Goal: Task Accomplishment & Management: Complete application form

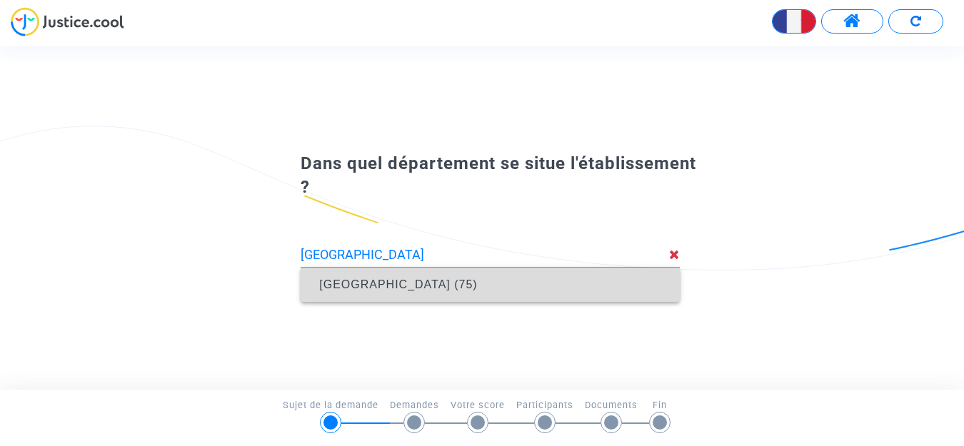
click at [358, 289] on span "[GEOGRAPHIC_DATA] (75)" at bounding box center [398, 285] width 158 height 12
type input "[GEOGRAPHIC_DATA] (75)"
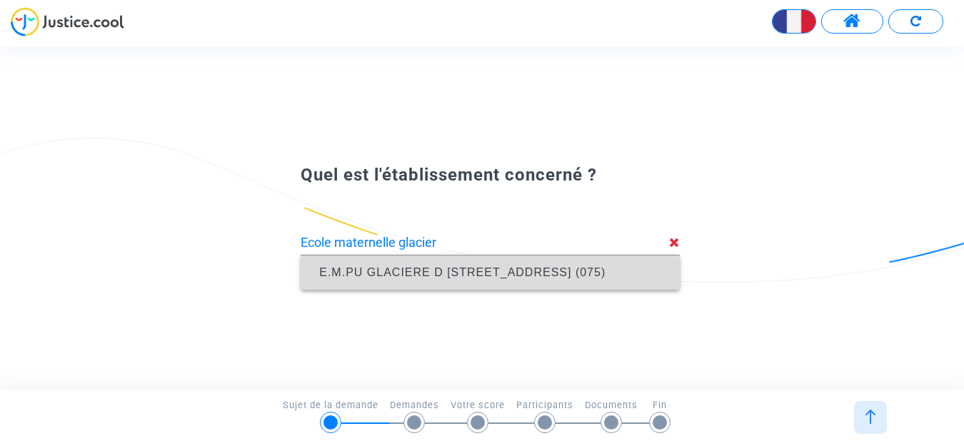
click at [450, 269] on span "E.M.PU GLACIERE D [STREET_ADDRESS] (075)" at bounding box center [462, 272] width 286 height 12
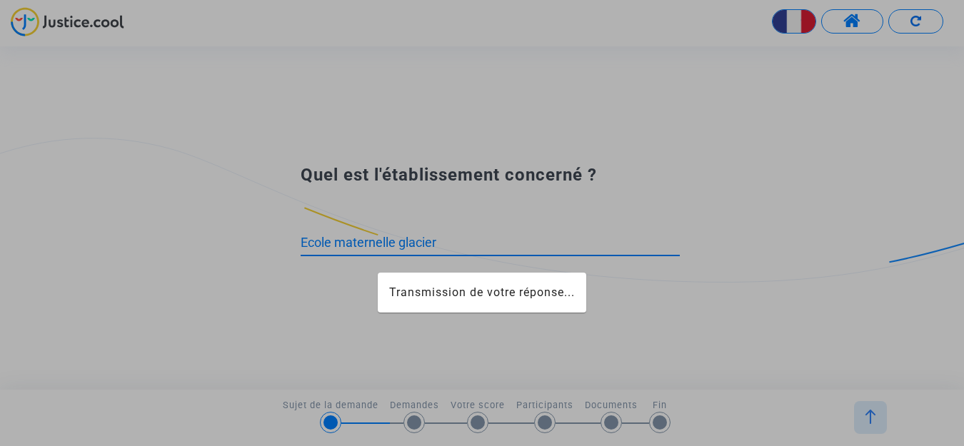
type input "E.M.PU GLACIERE D [STREET_ADDRESS] (075)"
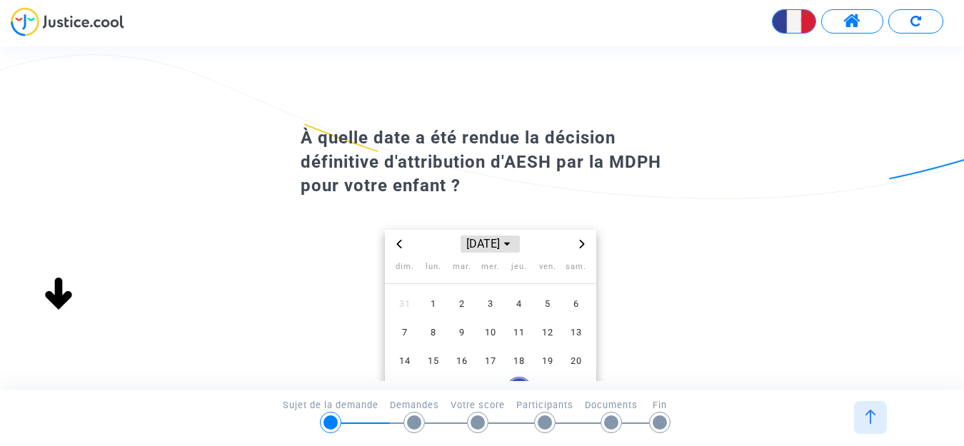
click at [510, 244] on icon "Choose month and year" at bounding box center [507, 245] width 6 height 4
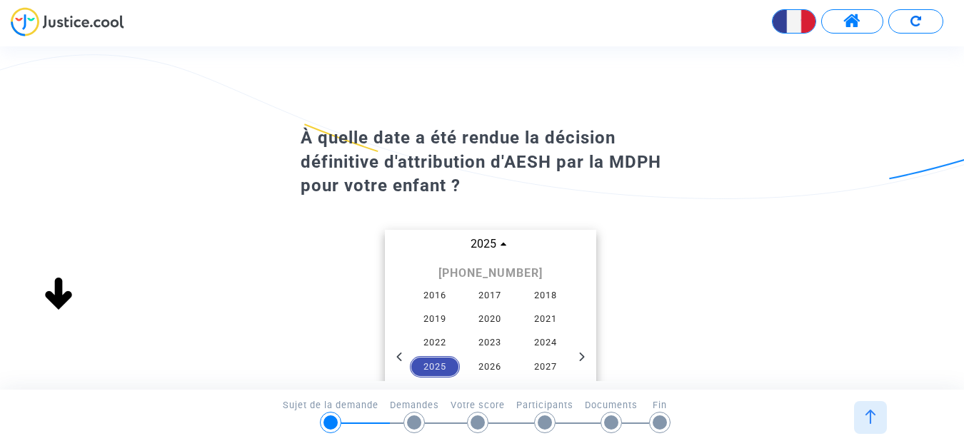
click at [444, 366] on span "2025" at bounding box center [435, 366] width 50 height 21
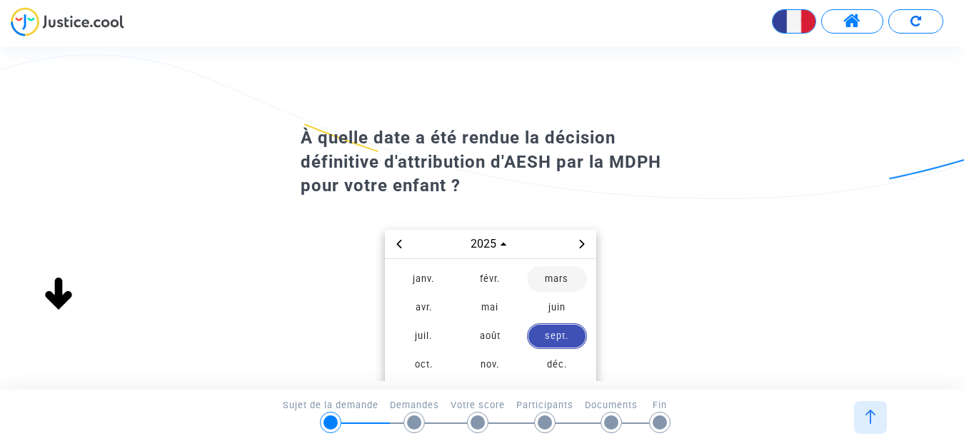
click at [563, 277] on span "mars" at bounding box center [557, 279] width 60 height 26
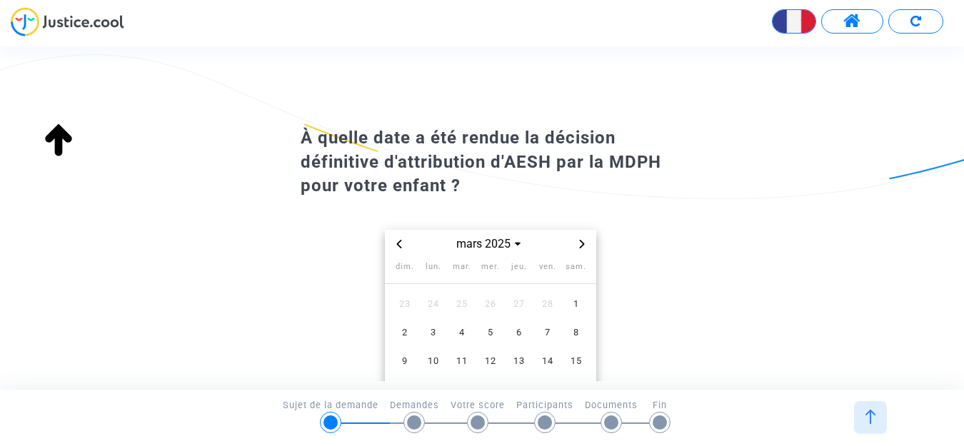
scroll to position [156, 0]
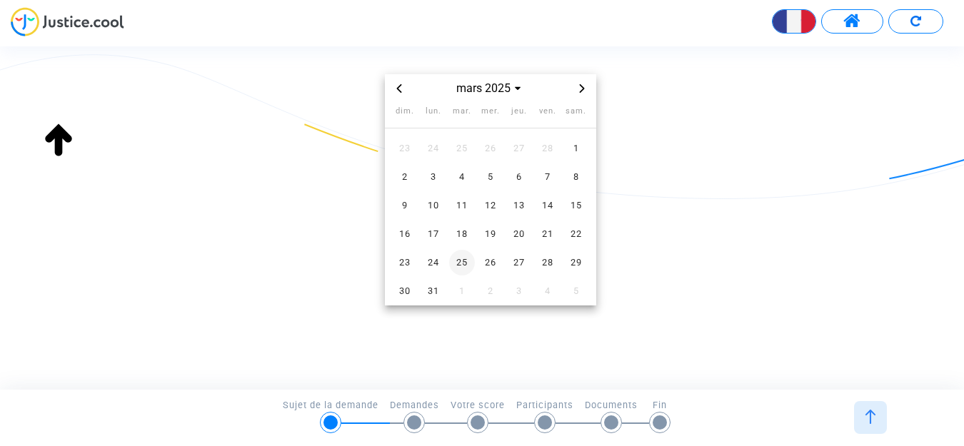
click at [466, 260] on span "25" at bounding box center [462, 263] width 26 height 26
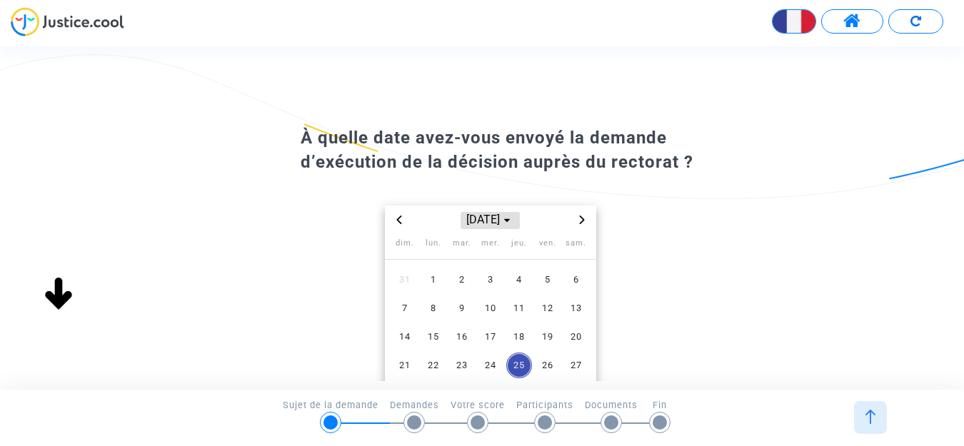
click at [464, 219] on span "[DATE]" at bounding box center [490, 220] width 59 height 17
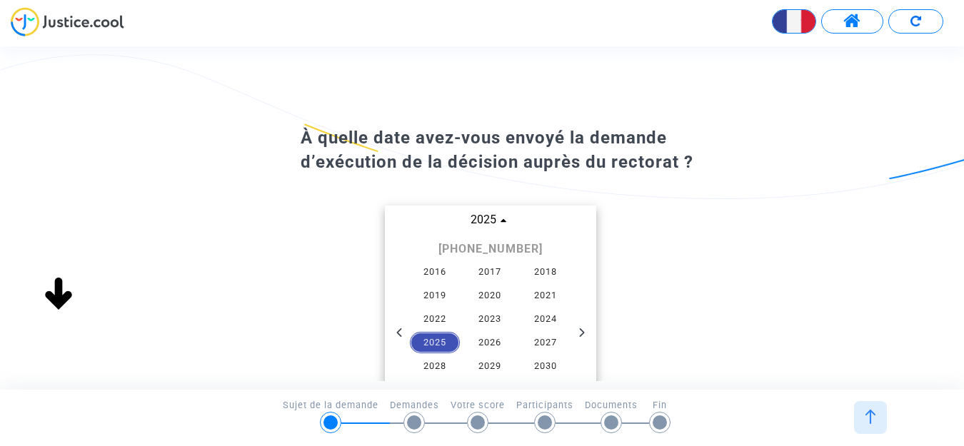
click at [443, 345] on span "2025" at bounding box center [435, 342] width 50 height 21
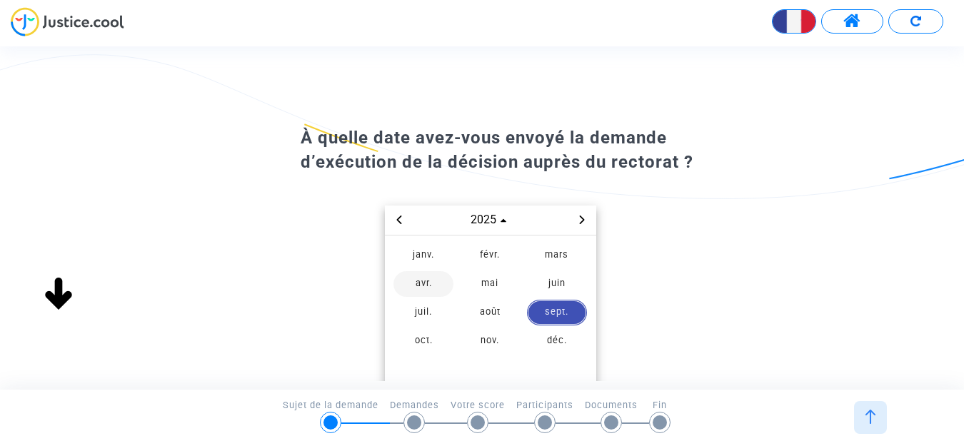
click at [420, 287] on span "avr." at bounding box center [423, 284] width 60 height 26
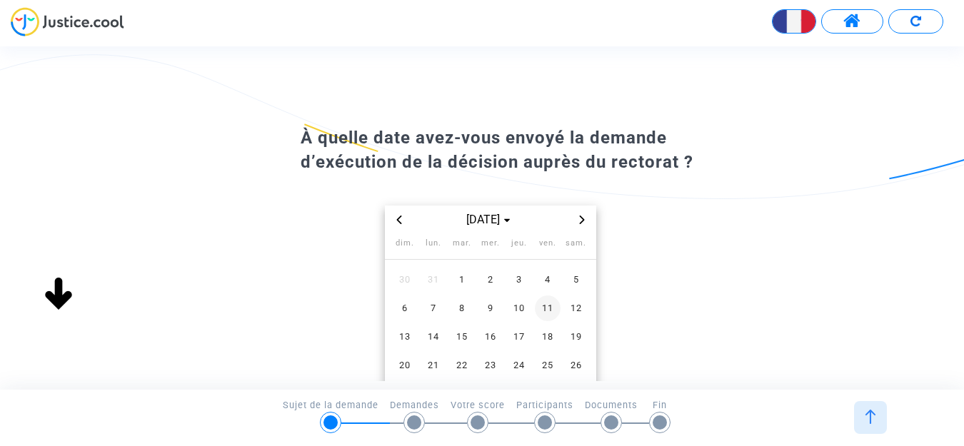
click at [549, 309] on span "11" at bounding box center [548, 309] width 26 height 26
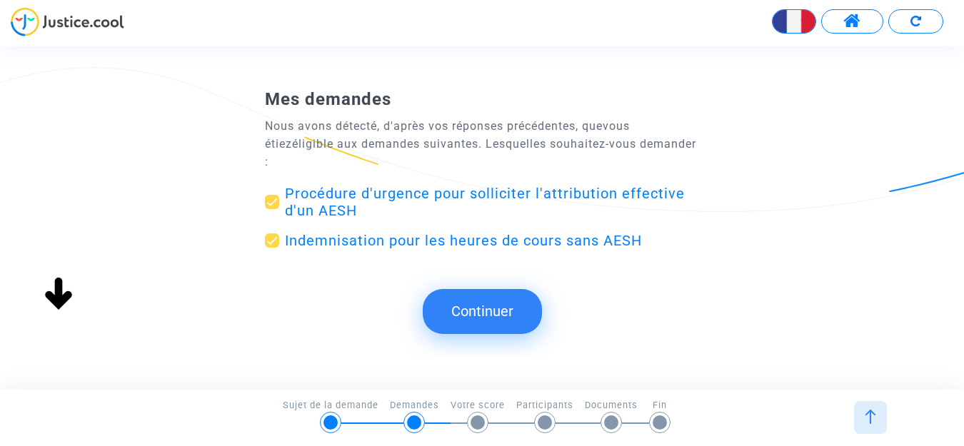
scroll to position [0, 0]
click at [440, 185] on span "Procédure d'urgence pour solliciter l'attribution effective d'un AESH" at bounding box center [485, 202] width 400 height 34
click at [272, 209] on input "Procédure d'urgence pour solliciter l'attribution effective d'un AESH" at bounding box center [271, 209] width 1 height 1
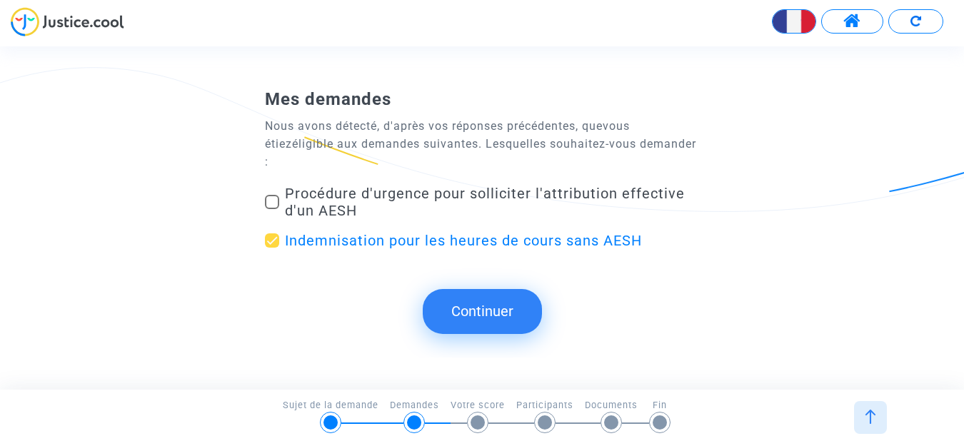
click at [269, 195] on span at bounding box center [272, 202] width 14 height 14
click at [271, 209] on input "Procédure d'urgence pour solliciter l'attribution effective d'un AESH" at bounding box center [271, 209] width 1 height 1
checkbox input "true"
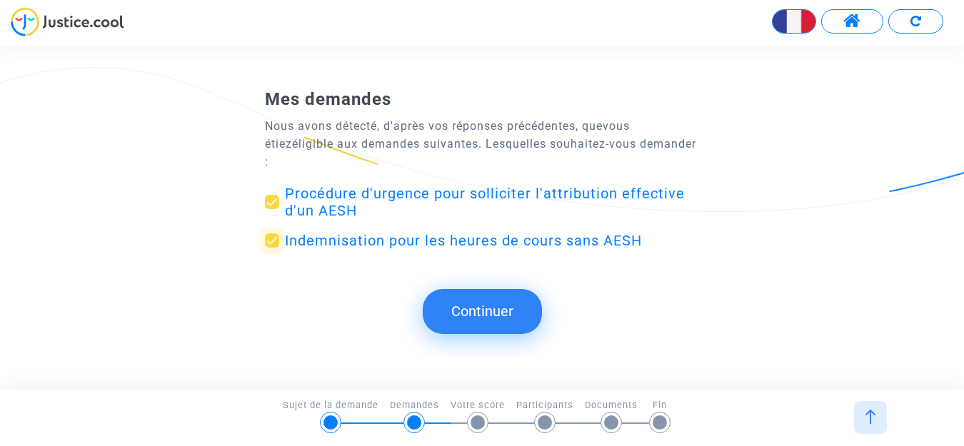
click at [268, 234] on span at bounding box center [272, 241] width 14 height 14
click at [271, 248] on input "Indemnisation pour les heures de cours sans AESH" at bounding box center [271, 248] width 1 height 1
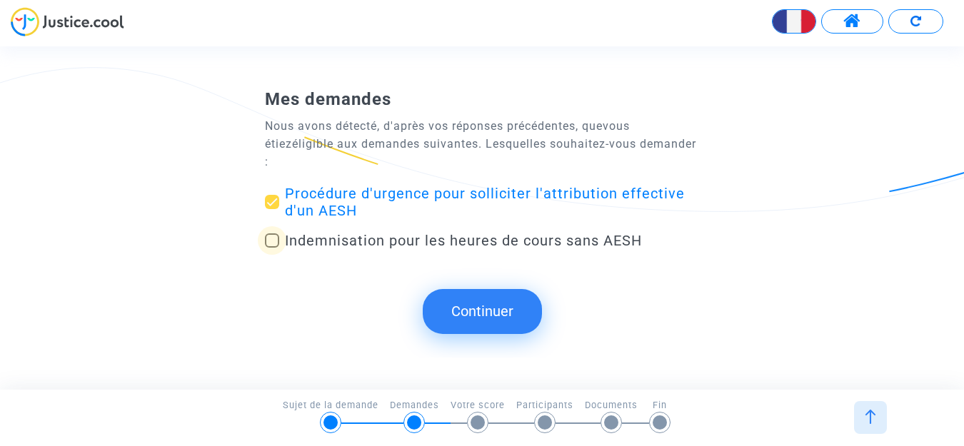
click at [268, 234] on span at bounding box center [272, 241] width 14 height 14
click at [271, 248] on input "Indemnisation pour les heures de cours sans AESH" at bounding box center [271, 248] width 1 height 1
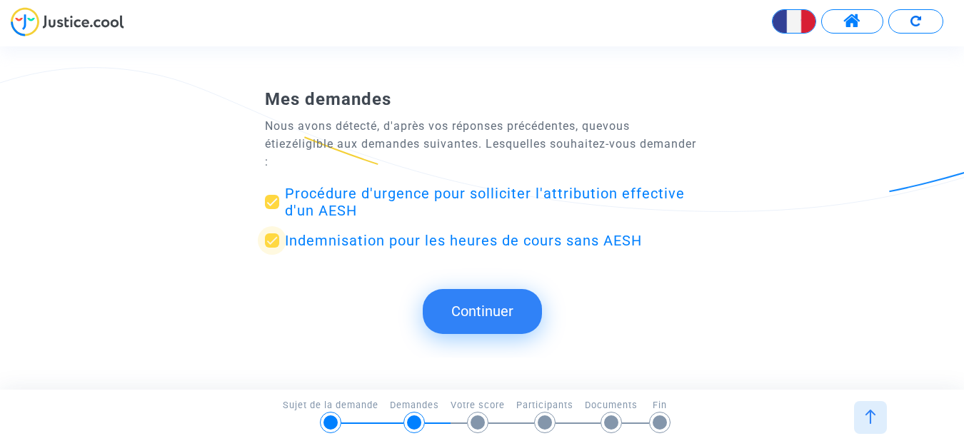
click at [268, 234] on span at bounding box center [272, 241] width 14 height 14
click at [271, 248] on input "Indemnisation pour les heures de cours sans AESH" at bounding box center [271, 248] width 1 height 1
checkbox input "false"
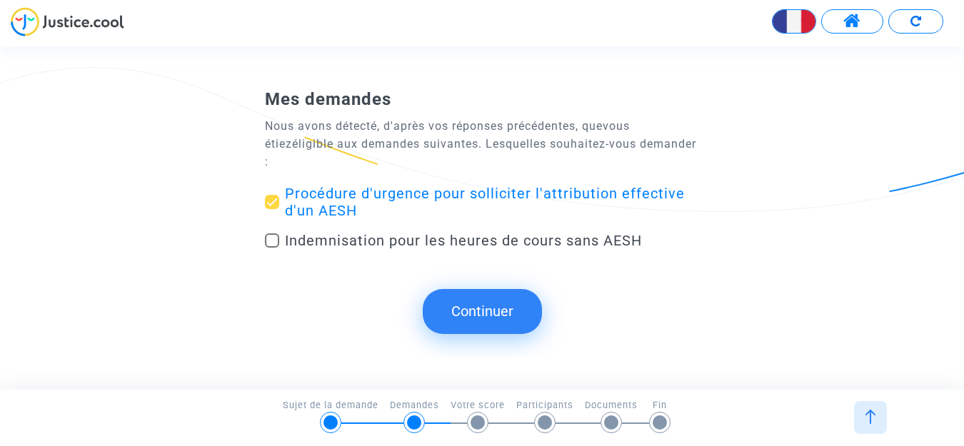
click at [486, 297] on button "Continuer" at bounding box center [482, 311] width 119 height 44
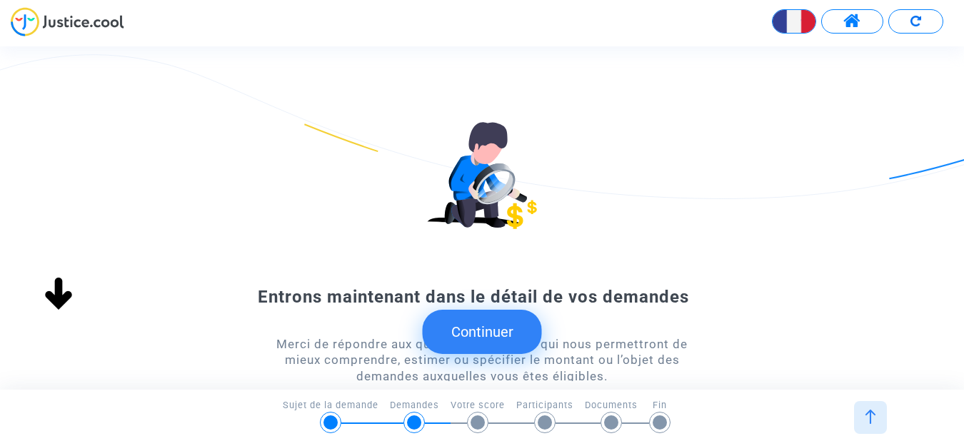
click at [506, 326] on button "Continuer" at bounding box center [482, 332] width 119 height 44
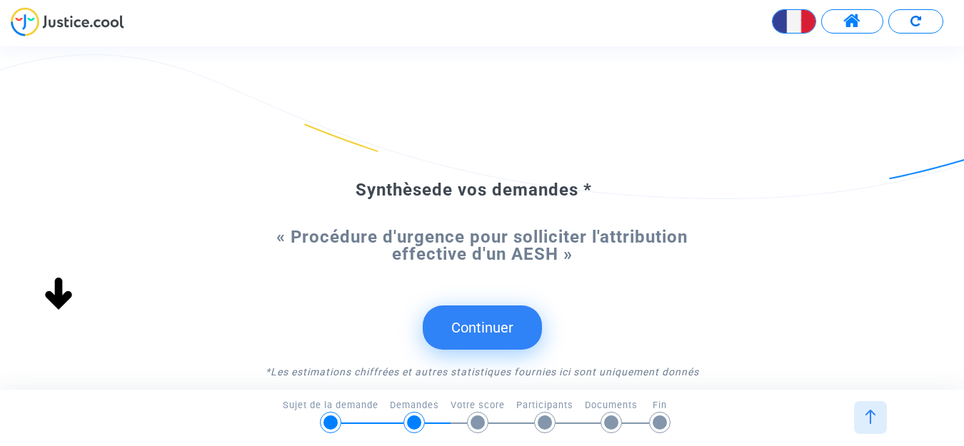
click at [484, 327] on button "Continuer" at bounding box center [482, 328] width 119 height 44
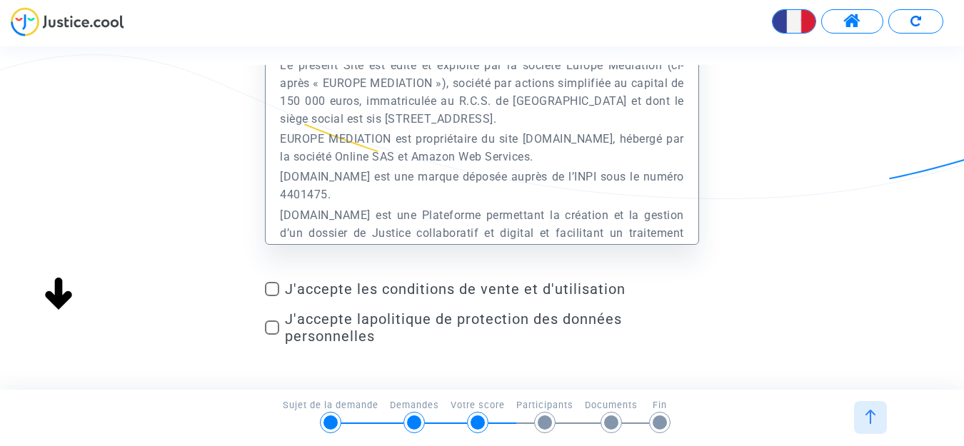
scroll to position [119, 0]
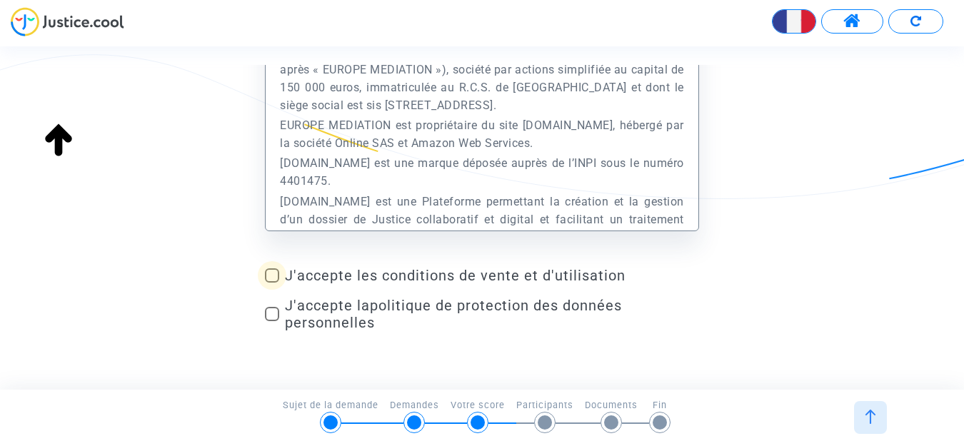
click at [269, 276] on span at bounding box center [272, 276] width 14 height 14
click at [271, 283] on input "J'accepte les conditions de vente et d'utilisation" at bounding box center [271, 283] width 1 height 1
checkbox input "true"
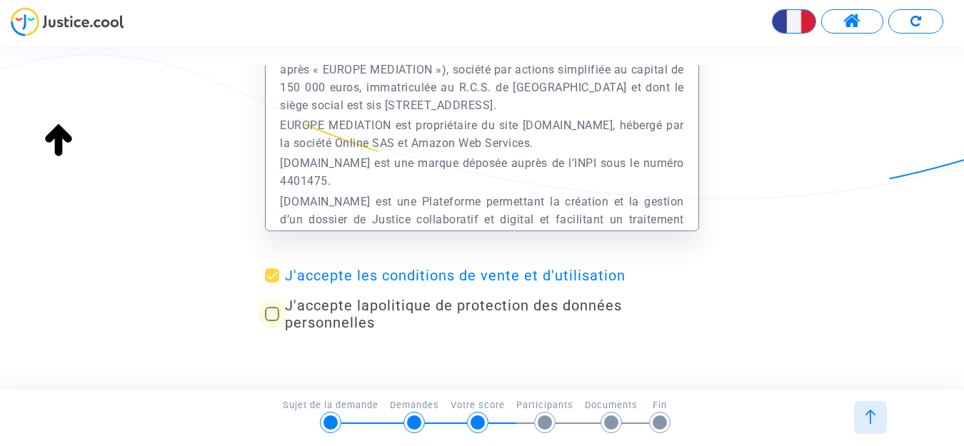
click at [267, 311] on span at bounding box center [272, 314] width 14 height 14
click at [271, 321] on input "J'accepte la politique de protection des données personnelles" at bounding box center [271, 321] width 1 height 1
checkbox input "true"
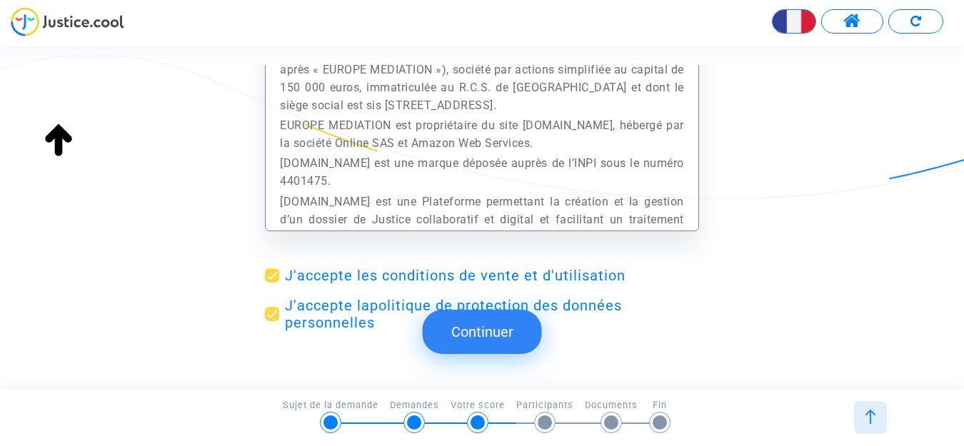
click at [456, 327] on button "Continuer" at bounding box center [482, 332] width 119 height 44
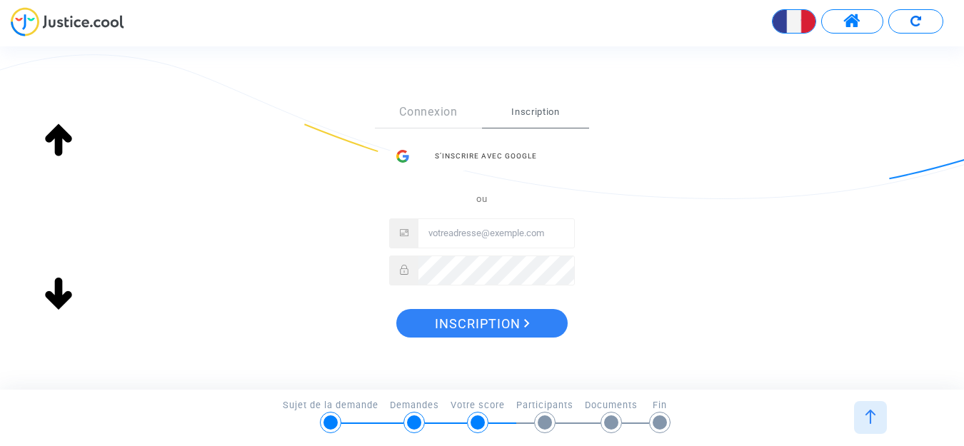
scroll to position [216, 0]
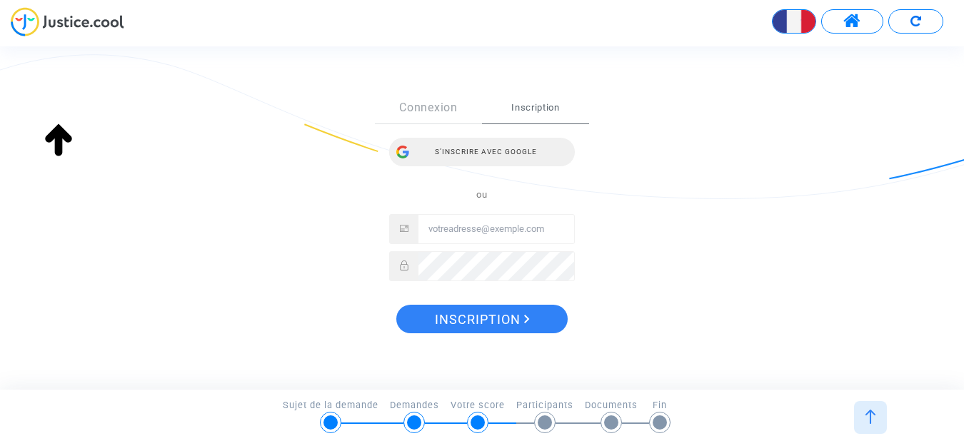
click at [508, 156] on div "S’inscrire avec Google" at bounding box center [482, 152] width 186 height 29
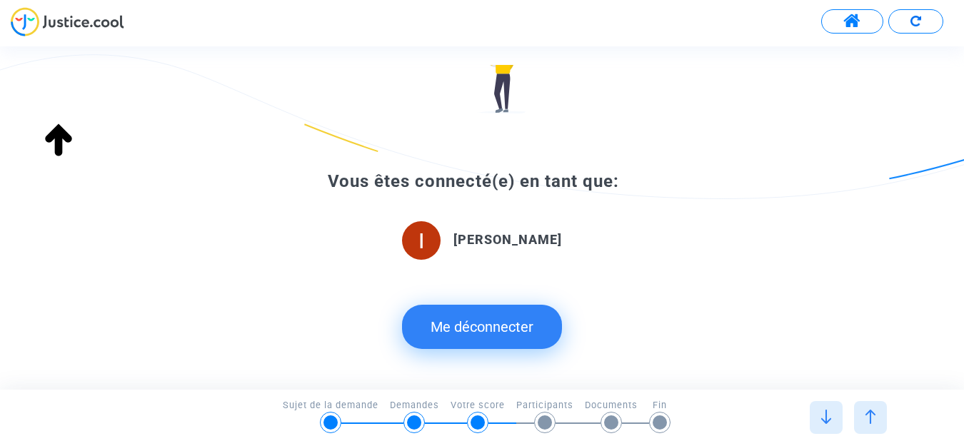
scroll to position [218, 0]
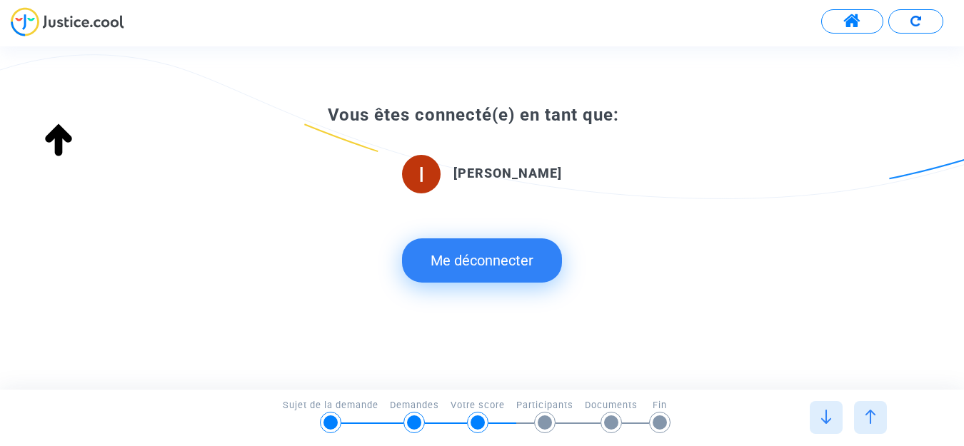
click at [826, 416] on img at bounding box center [826, 417] width 14 height 14
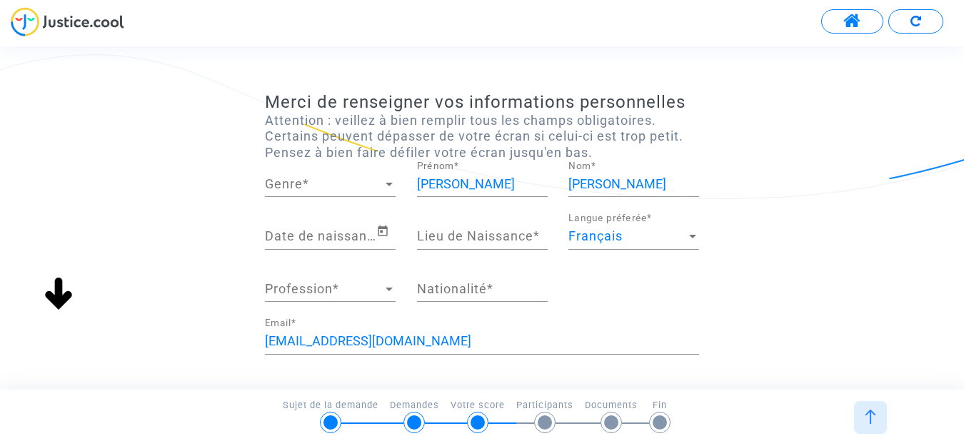
scroll to position [34, 0]
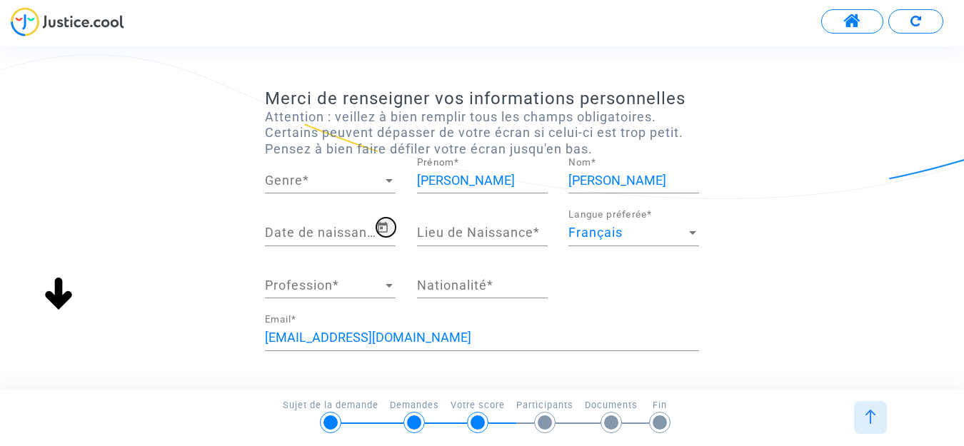
click at [389, 234] on span "Open calendar" at bounding box center [385, 227] width 19 height 17
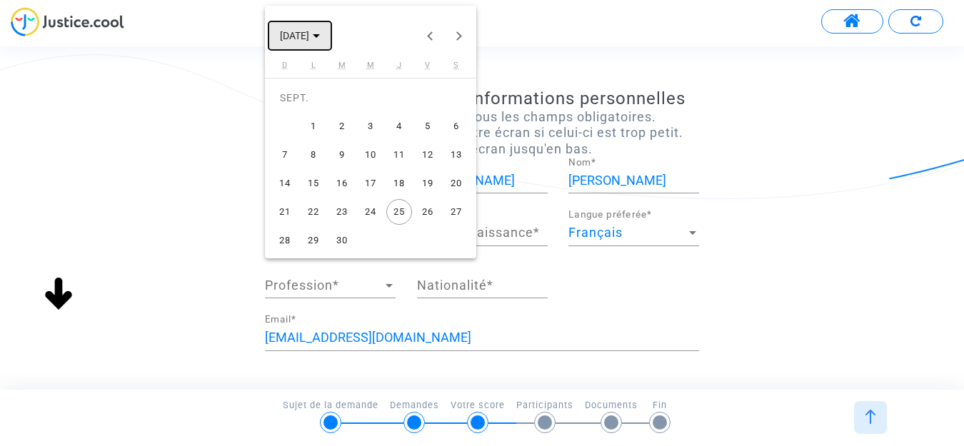
click at [320, 34] on polygon "Choose month and year" at bounding box center [316, 36] width 7 height 4
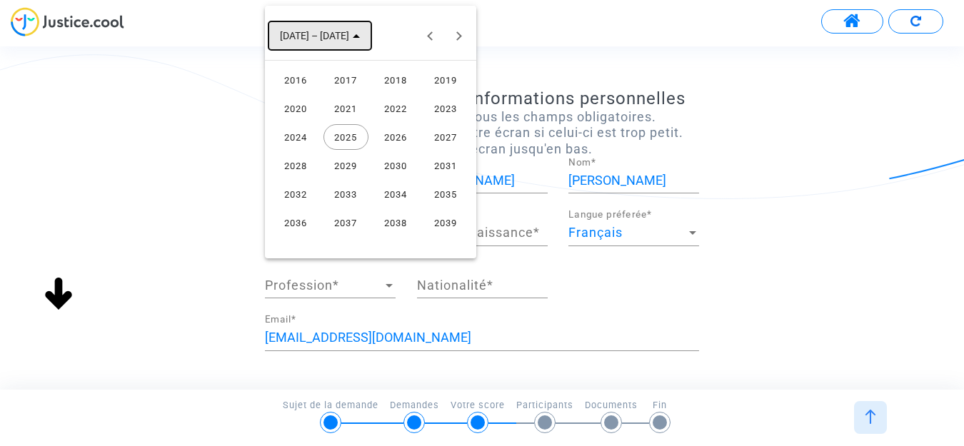
click at [353, 37] on polygon "Choose date" at bounding box center [356, 36] width 7 height 4
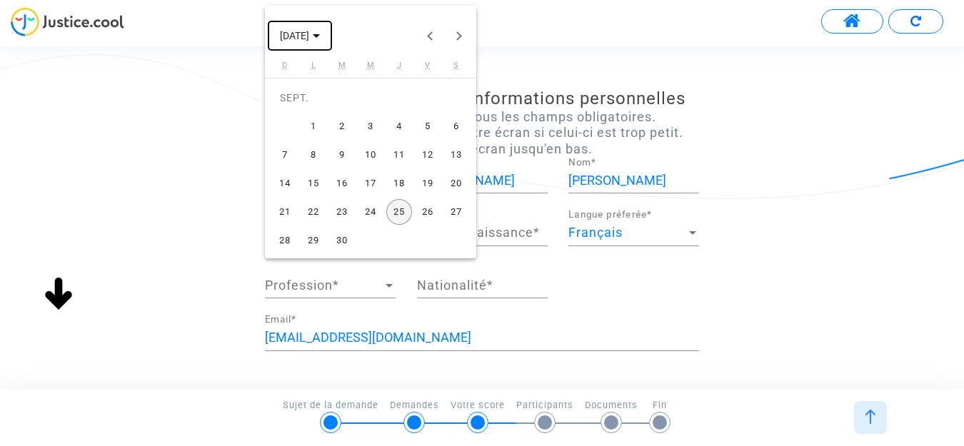
click at [331, 37] on button "SEPT. 2025" at bounding box center [300, 35] width 63 height 29
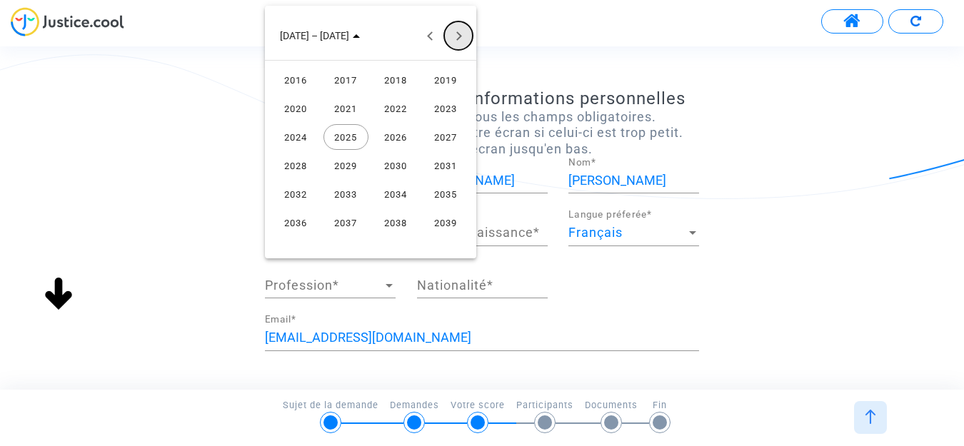
click at [458, 32] on button "Next 24 years" at bounding box center [458, 35] width 29 height 29
click at [433, 35] on button "Previous 24 years" at bounding box center [430, 35] width 29 height 29
click at [432, 32] on button "Previous 24 years" at bounding box center [430, 35] width 29 height 29
click at [349, 163] on div "1981" at bounding box center [345, 166] width 45 height 26
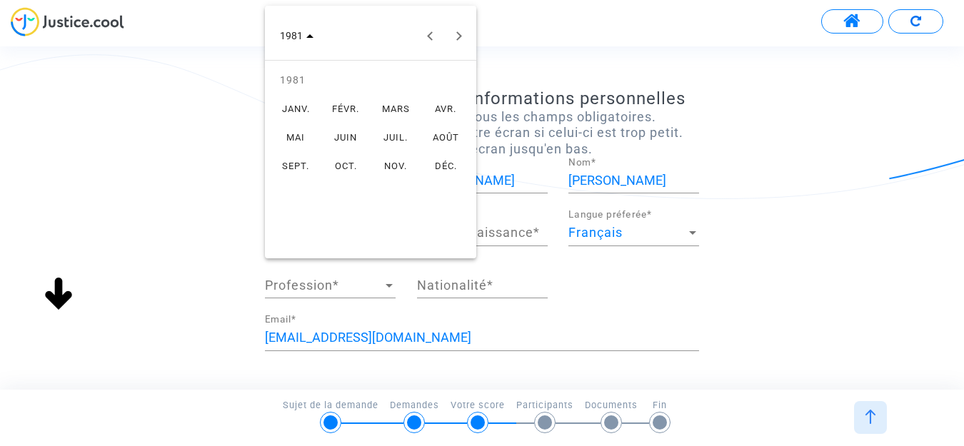
click at [437, 105] on div "AVR." at bounding box center [445, 109] width 45 height 26
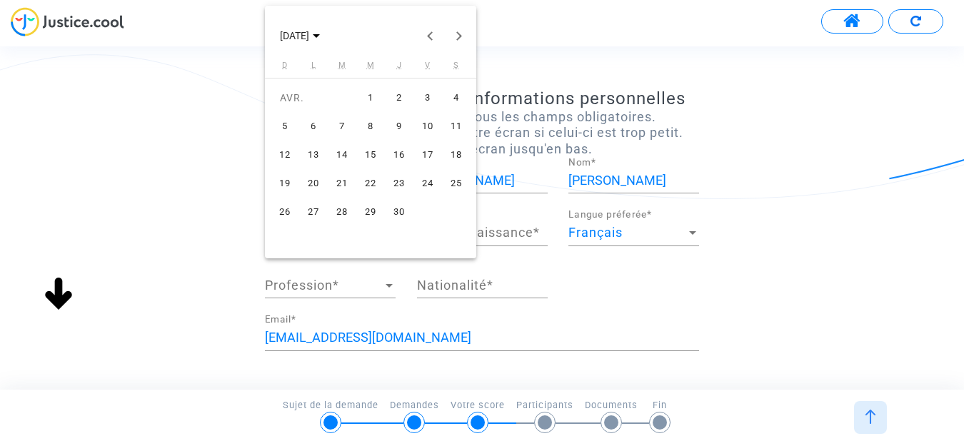
click at [339, 119] on div "7" at bounding box center [342, 127] width 26 height 26
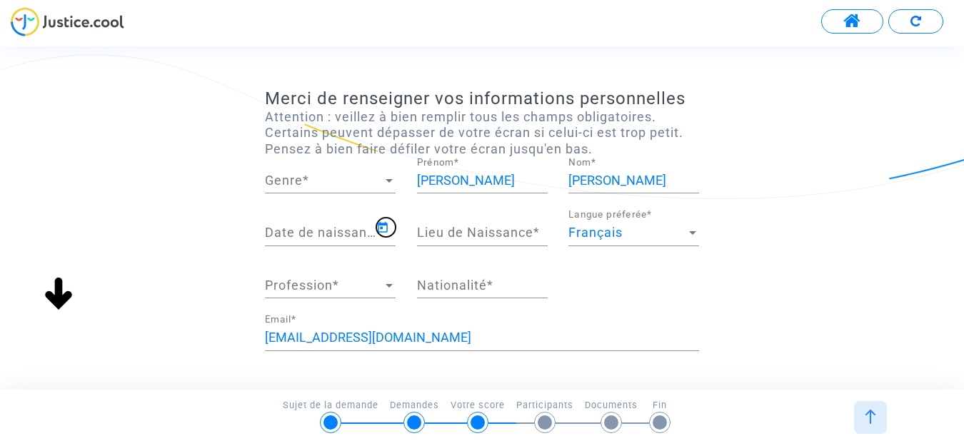
type input "07/04/1981"
click at [493, 224] on div "Lieu de Naissance *" at bounding box center [482, 228] width 131 height 36
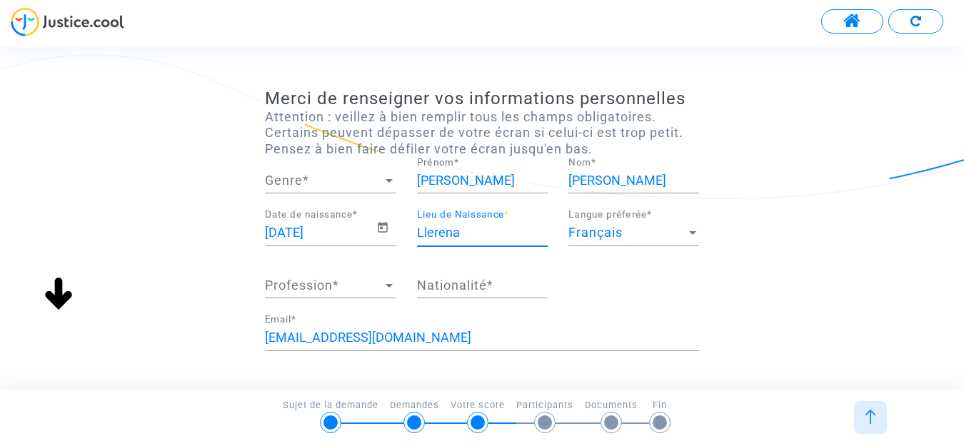
type input "Llerena"
click at [355, 289] on span "Profession" at bounding box center [324, 286] width 118 height 14
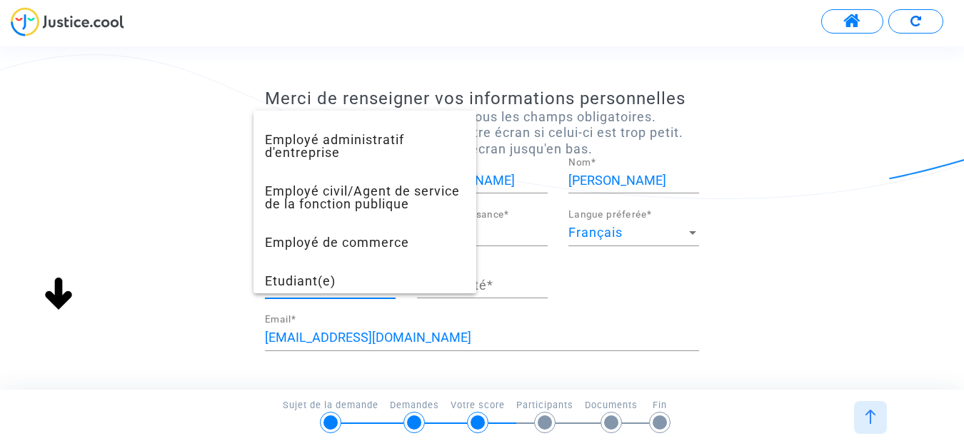
scroll to position [369, 0]
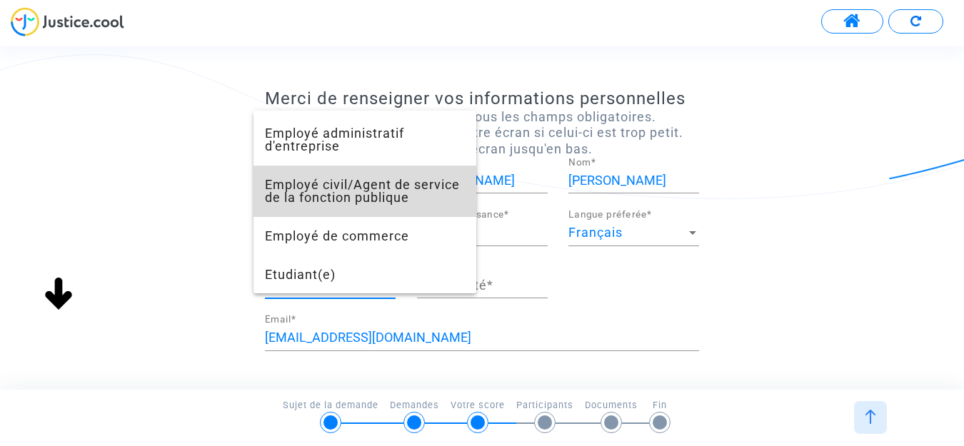
click at [395, 196] on span "Employé civil/Agent de service de la fonction publique" at bounding box center [365, 191] width 200 height 51
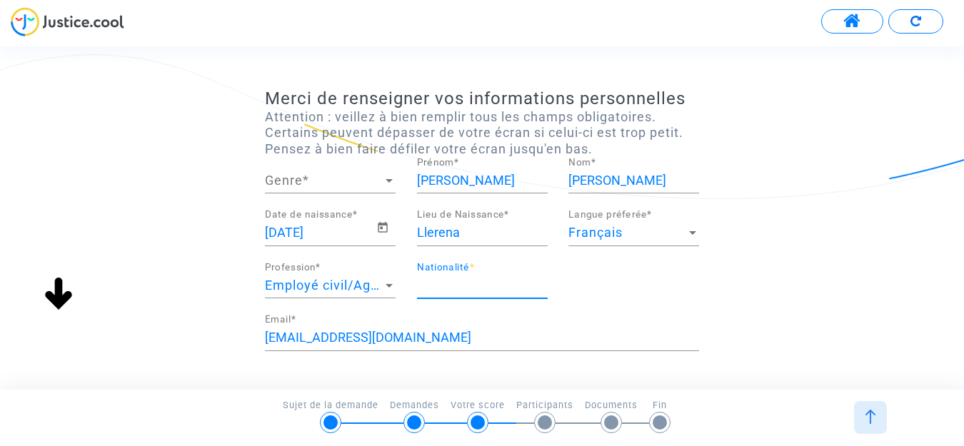
click at [453, 286] on input "Nationalité *" at bounding box center [482, 286] width 131 height 14
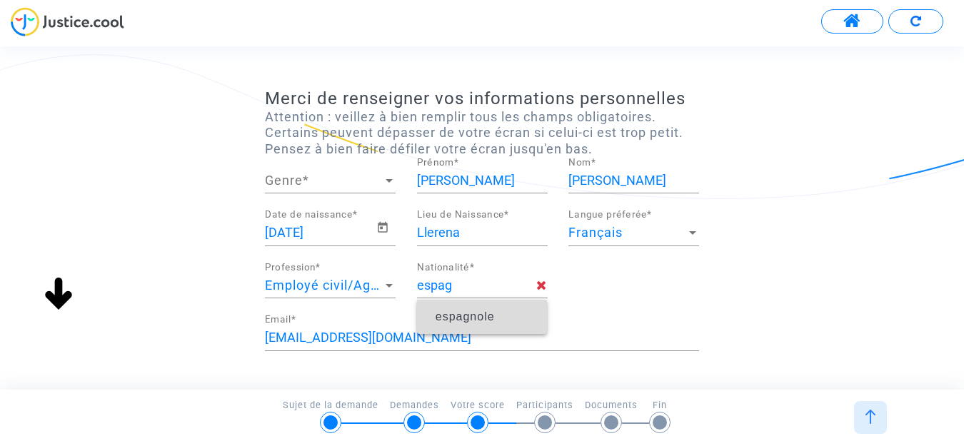
click at [466, 316] on span "espagnole" at bounding box center [465, 317] width 59 height 12
type input "espagnole"
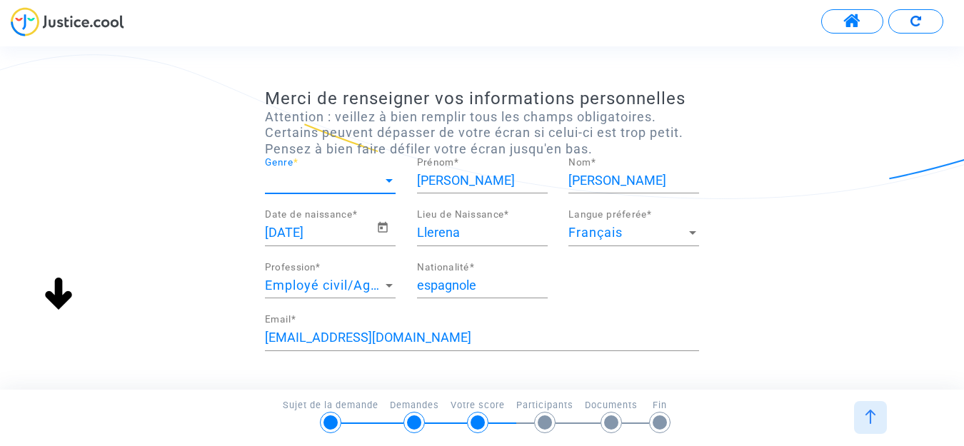
click at [381, 184] on span "Genre" at bounding box center [324, 181] width 118 height 14
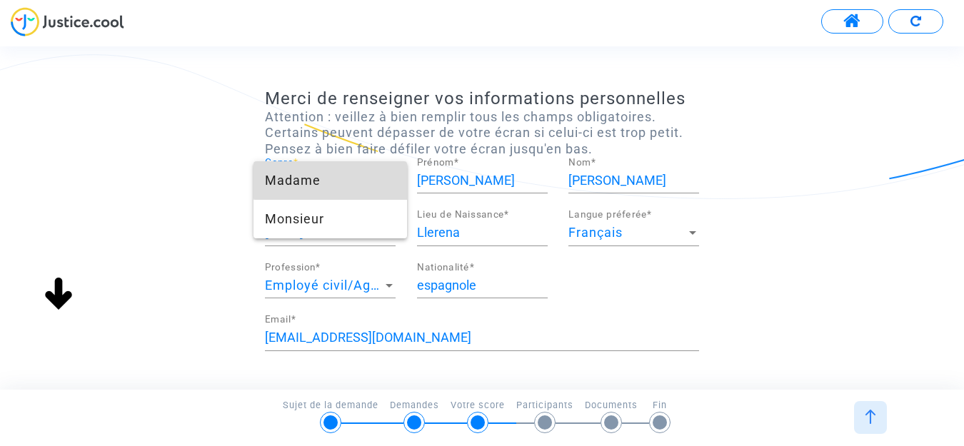
click at [343, 173] on span "Madame" at bounding box center [330, 180] width 131 height 39
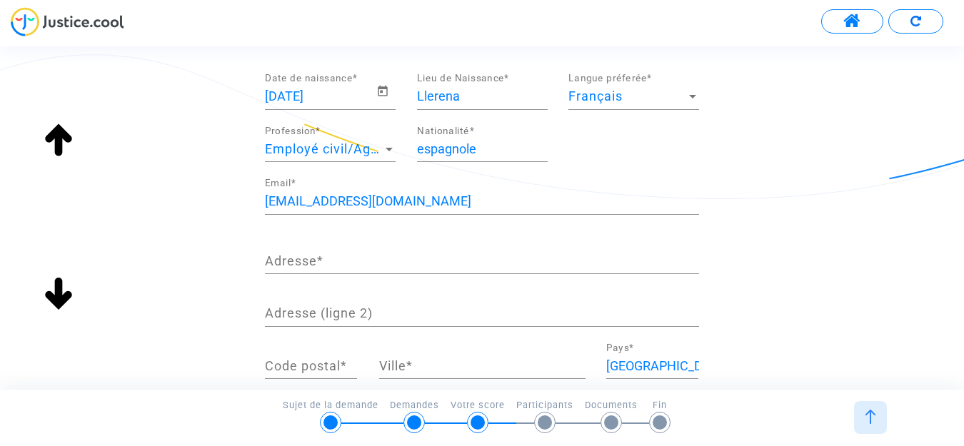
scroll to position [171, 0]
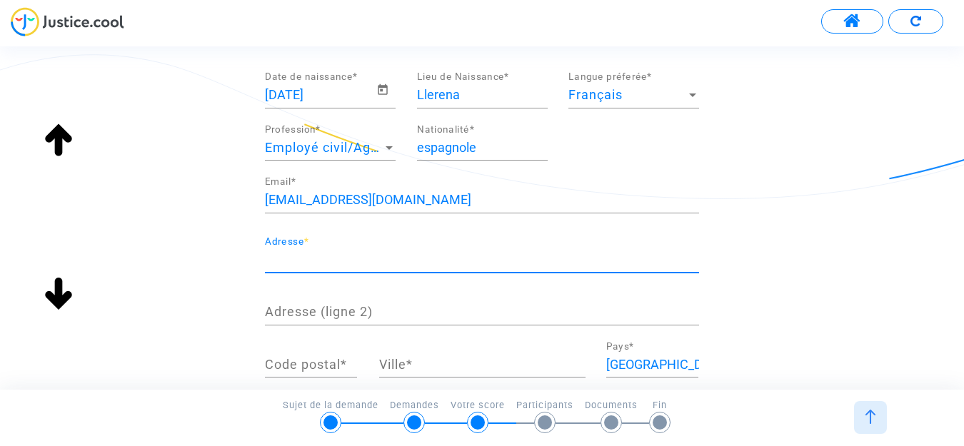
click at [291, 254] on input "Adresse *" at bounding box center [482, 260] width 434 height 14
type input "127 Boulevard Auguste Blanqui 75013 Paris"
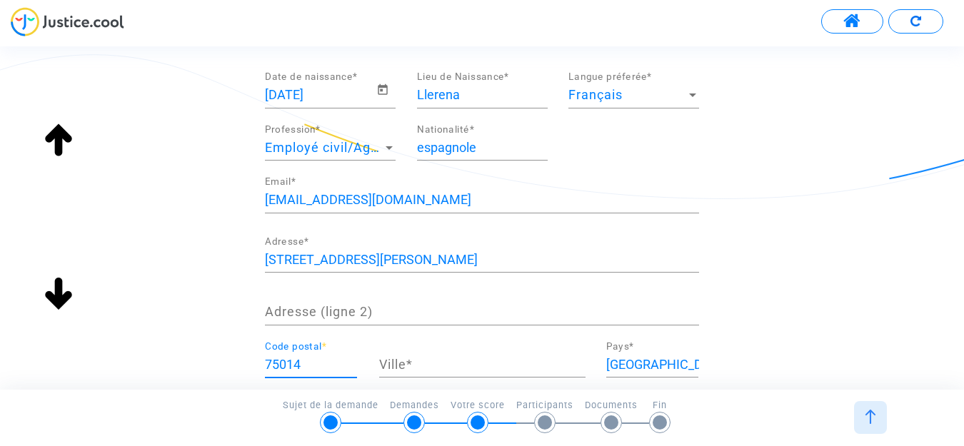
click at [307, 366] on input "75014" at bounding box center [311, 365] width 92 height 14
type input "75013"
click at [465, 371] on input "Ville *" at bounding box center [482, 365] width 206 height 14
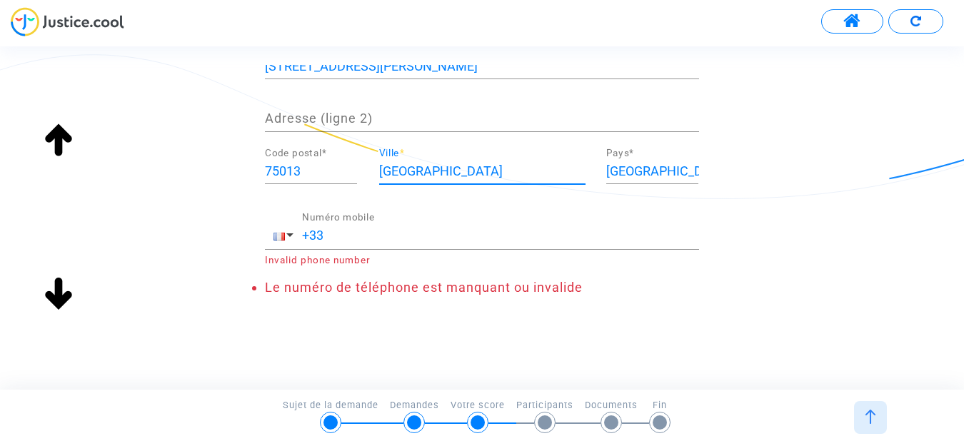
scroll to position [369, 0]
type input "Paris"
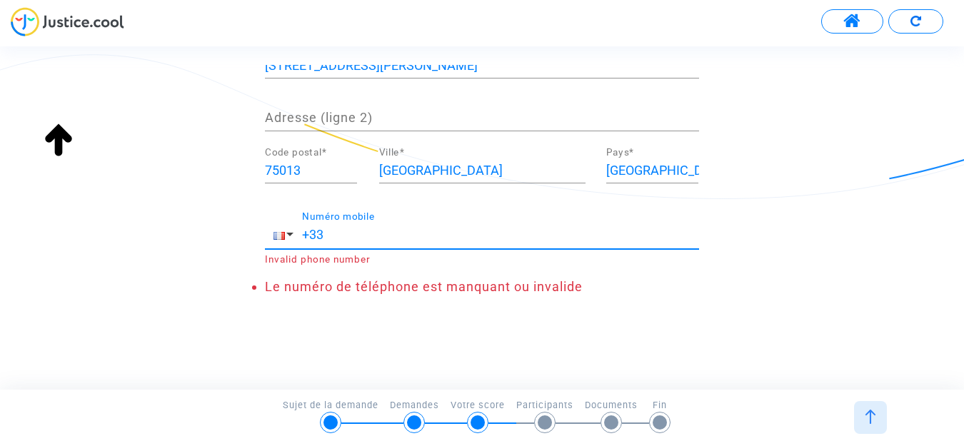
click at [411, 236] on input "+33" at bounding box center [500, 235] width 397 height 14
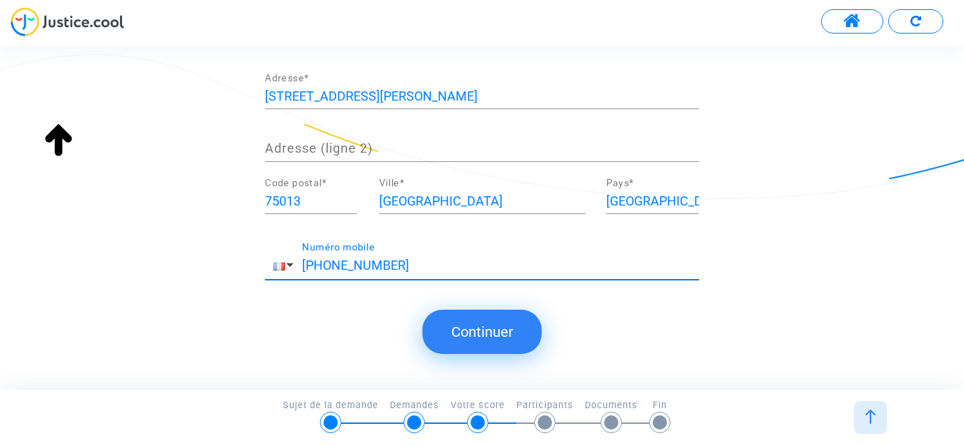
type input "+33 632594736"
click at [478, 339] on button "Continuer" at bounding box center [482, 332] width 119 height 44
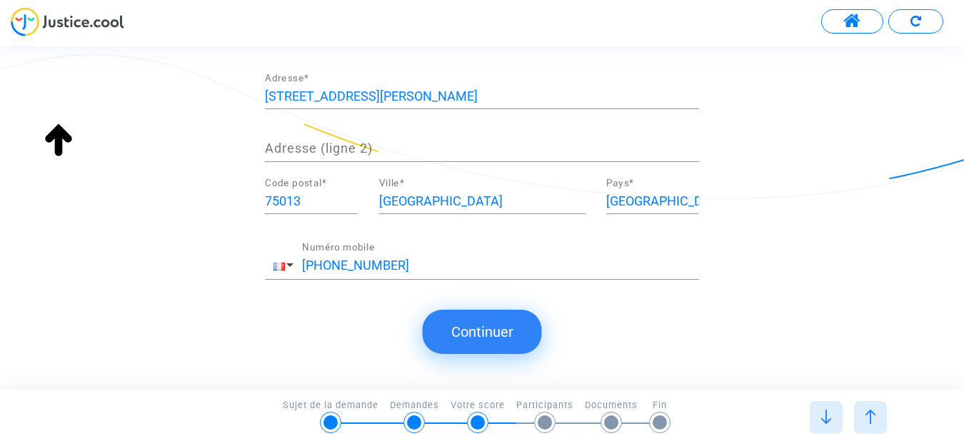
scroll to position [0, 0]
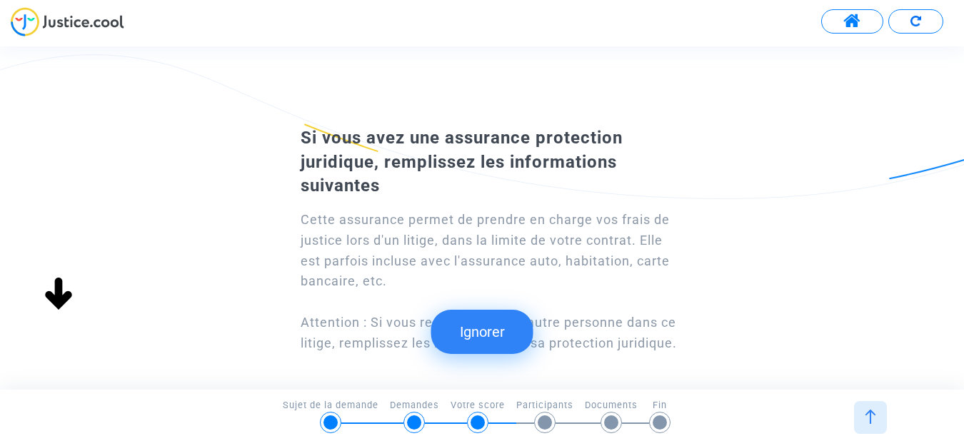
click at [478, 339] on button "Ignorer" at bounding box center [482, 332] width 102 height 44
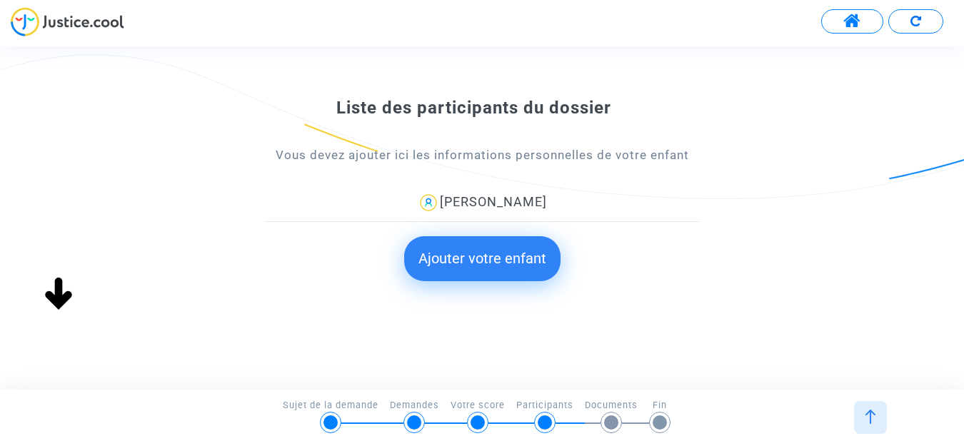
scroll to position [191, 0]
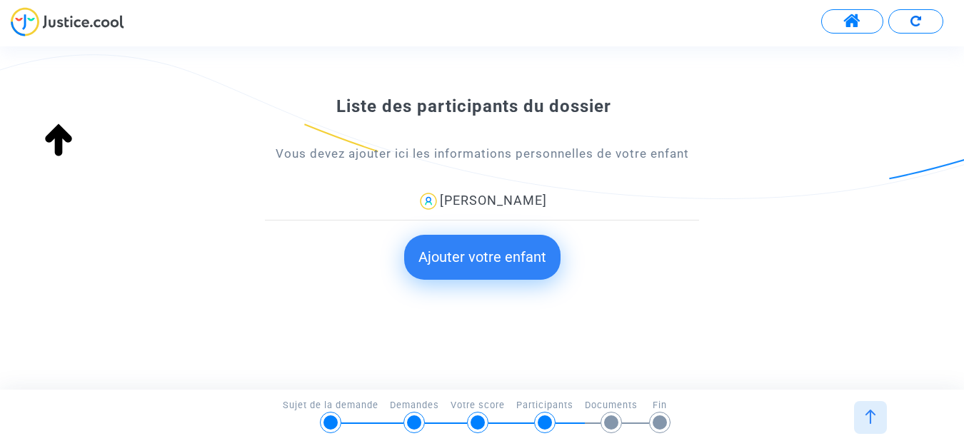
click at [507, 255] on button "Ajouter votre enfant" at bounding box center [482, 257] width 156 height 44
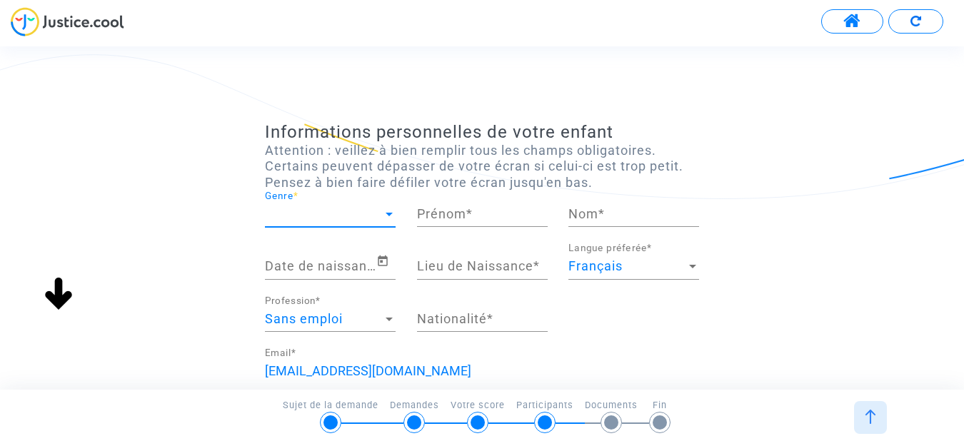
click at [387, 214] on div at bounding box center [389, 215] width 7 height 4
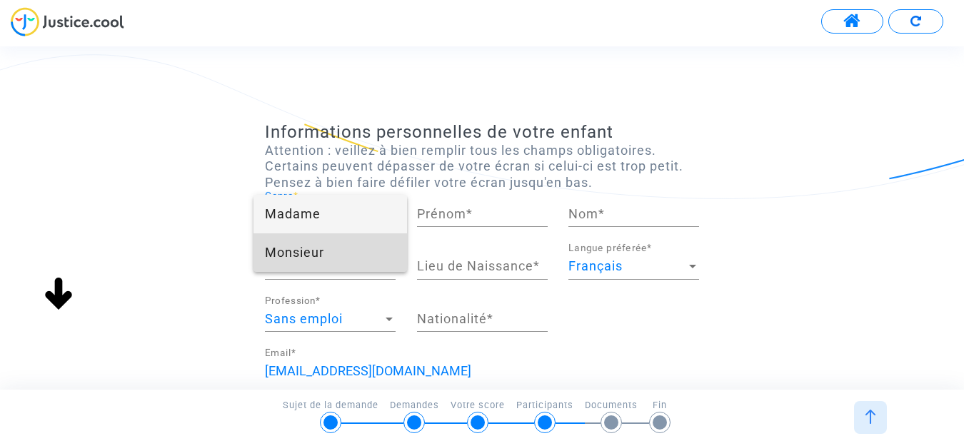
click at [361, 251] on span "Monsieur" at bounding box center [330, 253] width 131 height 39
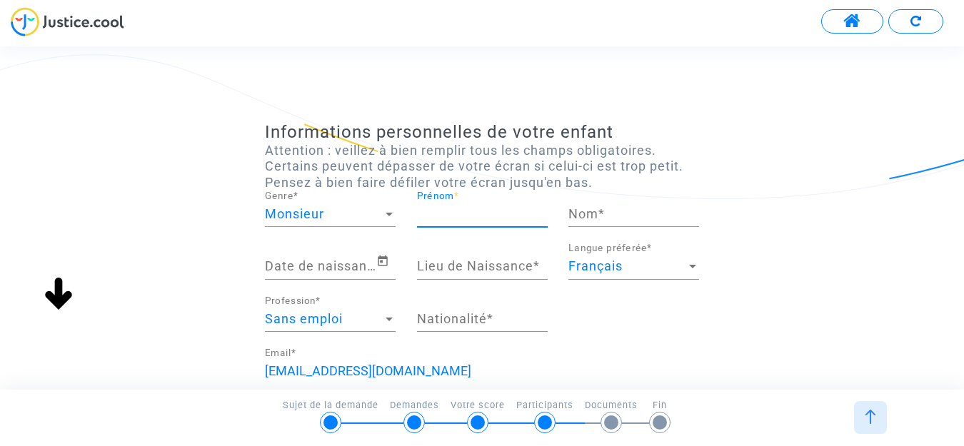
click at [489, 216] on input "Prénom *" at bounding box center [482, 214] width 131 height 14
type input "Mathis"
click at [621, 210] on input "Nom *" at bounding box center [633, 214] width 131 height 14
type input "Dehez"
click at [382, 267] on icon "Open calendar" at bounding box center [382, 261] width 13 height 17
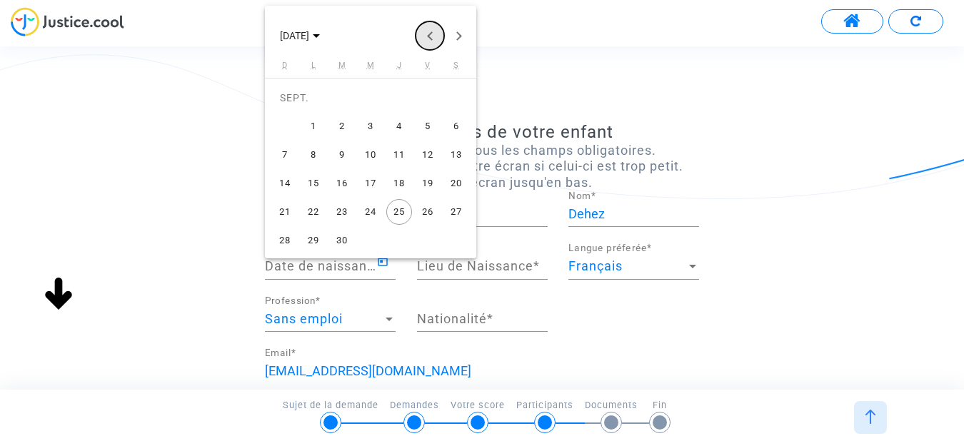
click at [429, 39] on button "Previous month" at bounding box center [430, 35] width 29 height 29
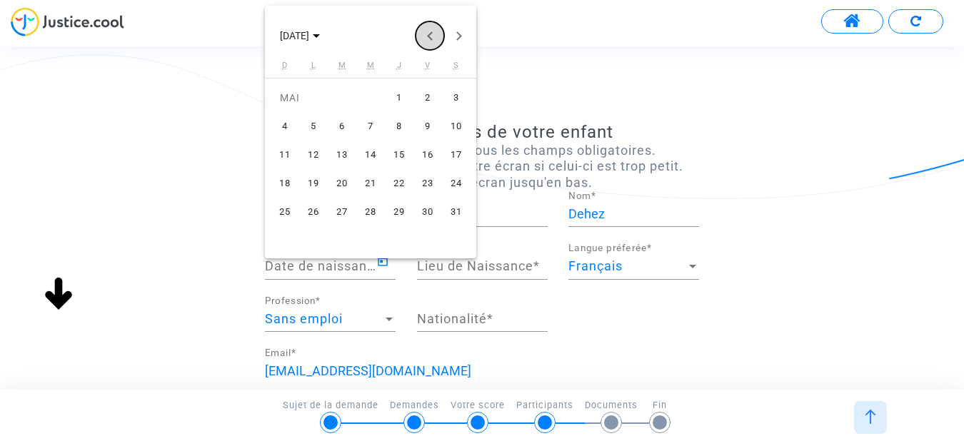
click at [429, 39] on button "Previous month" at bounding box center [430, 35] width 29 height 29
click at [320, 38] on span "DÉC. 2024" at bounding box center [300, 34] width 40 height 11
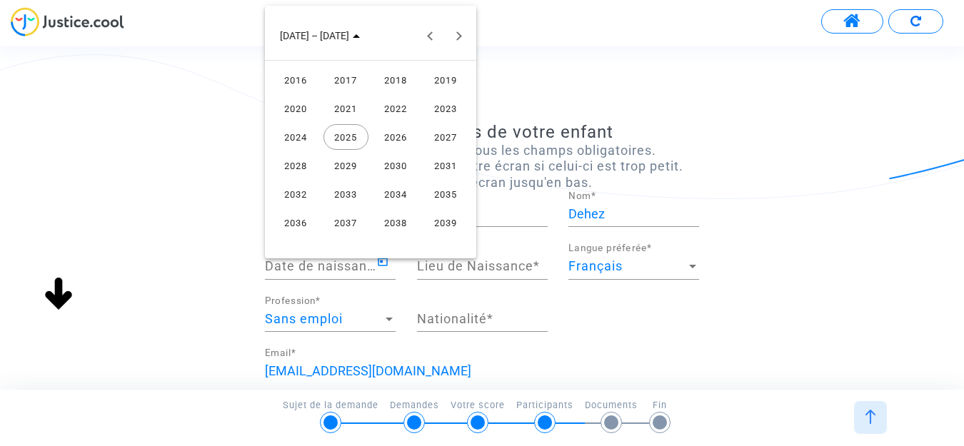
click at [451, 81] on div "2019" at bounding box center [445, 80] width 45 height 26
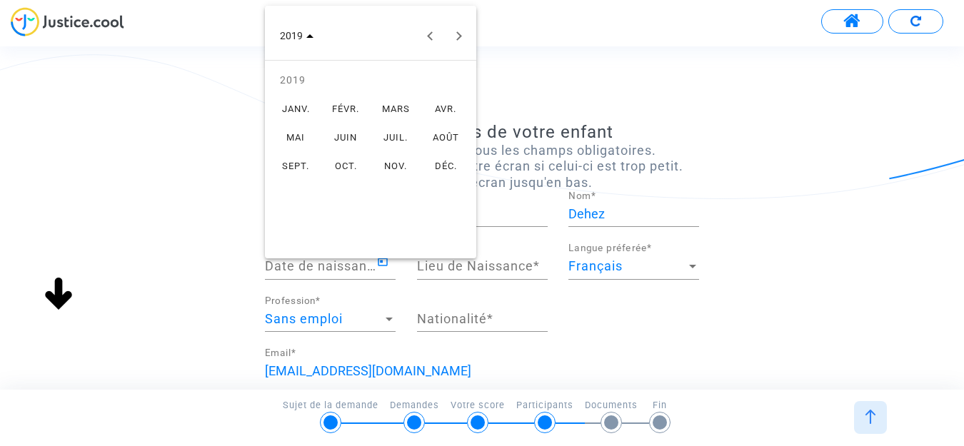
click at [291, 170] on div "SEPT." at bounding box center [296, 166] width 45 height 26
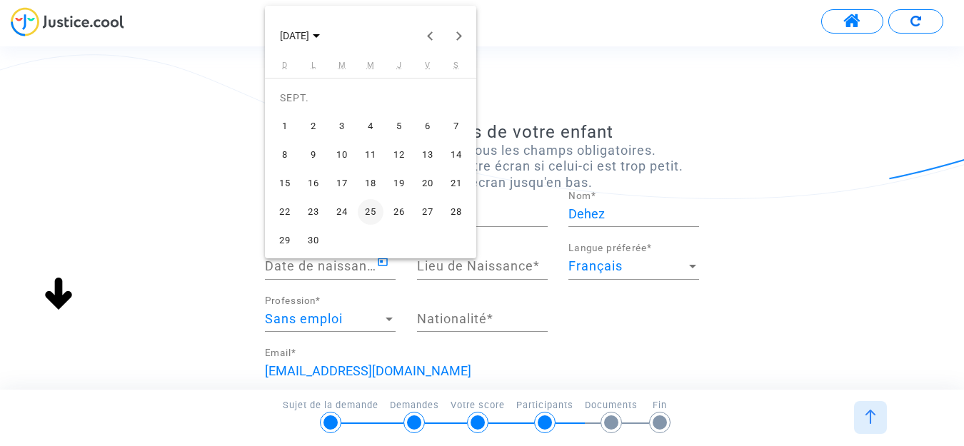
click at [312, 185] on div "16" at bounding box center [314, 184] width 26 height 26
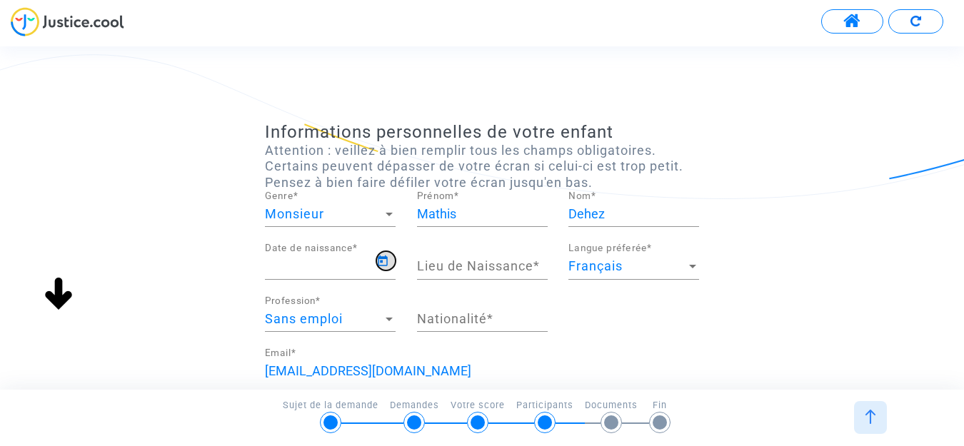
type input "16/09/2019"
click at [530, 269] on input "Lieu de Naissance *" at bounding box center [482, 266] width 131 height 14
type input "^"
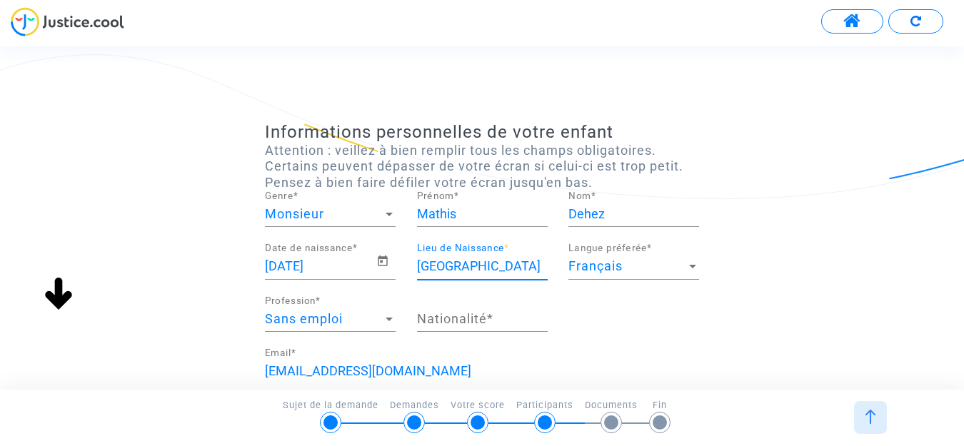
type input "Paris"
click at [346, 319] on div "Sans emploi" at bounding box center [324, 319] width 118 height 14
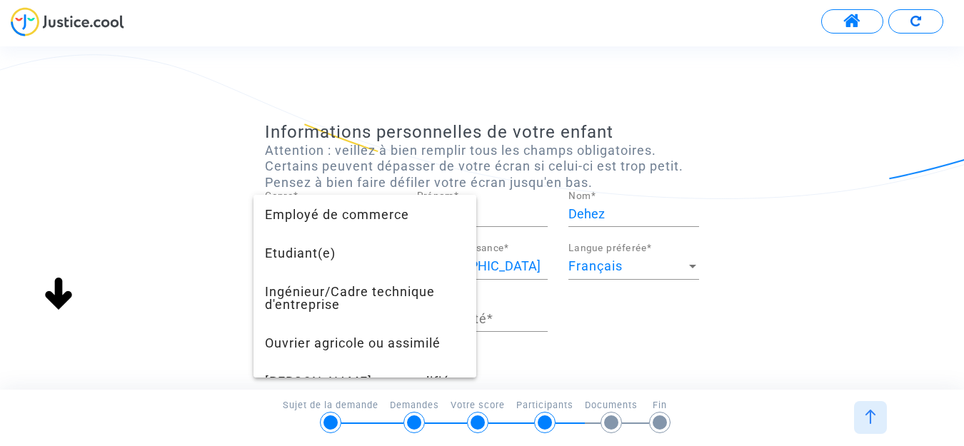
scroll to position [431, 0]
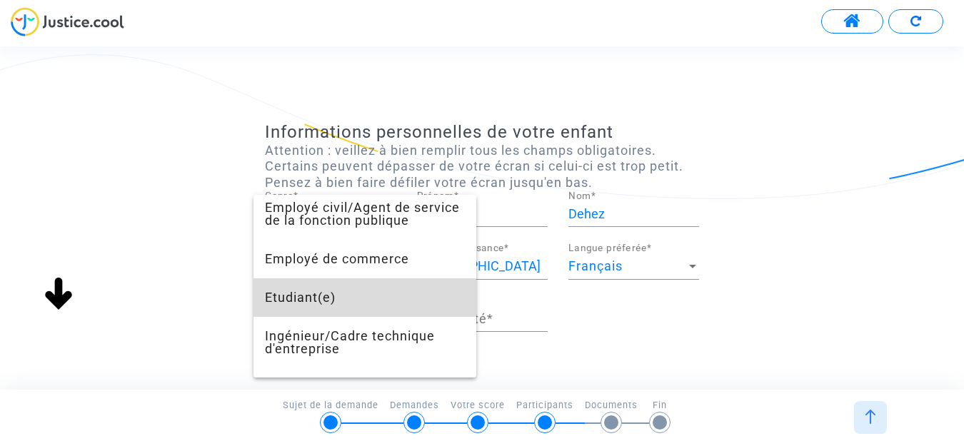
click at [366, 302] on span "Etudiant(e)" at bounding box center [365, 298] width 200 height 39
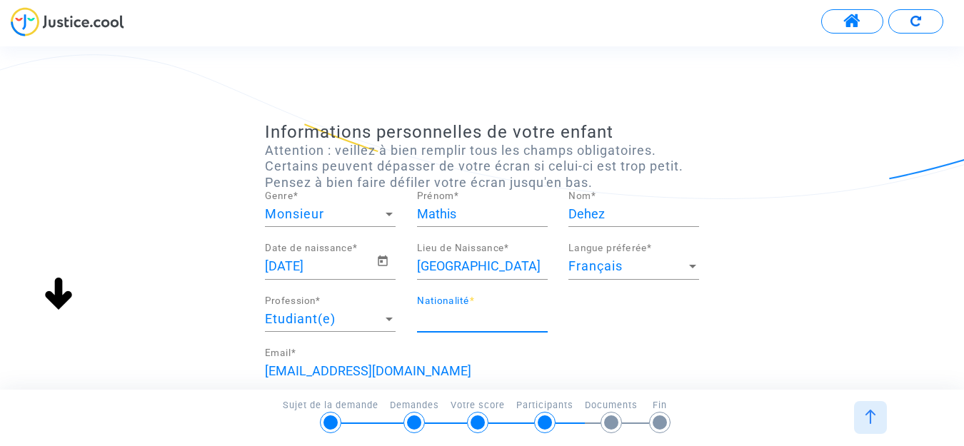
click at [468, 315] on input "Nationalité *" at bounding box center [482, 319] width 131 height 14
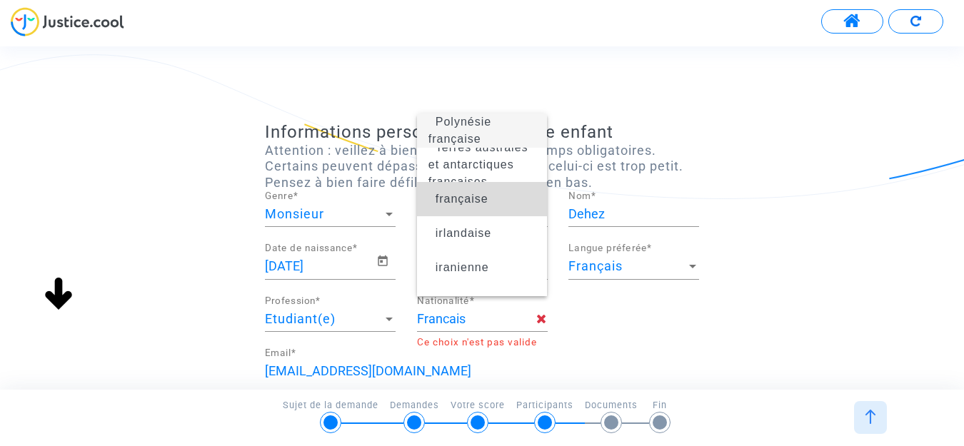
click at [494, 195] on span "française" at bounding box center [482, 199] width 108 height 40
type input "française"
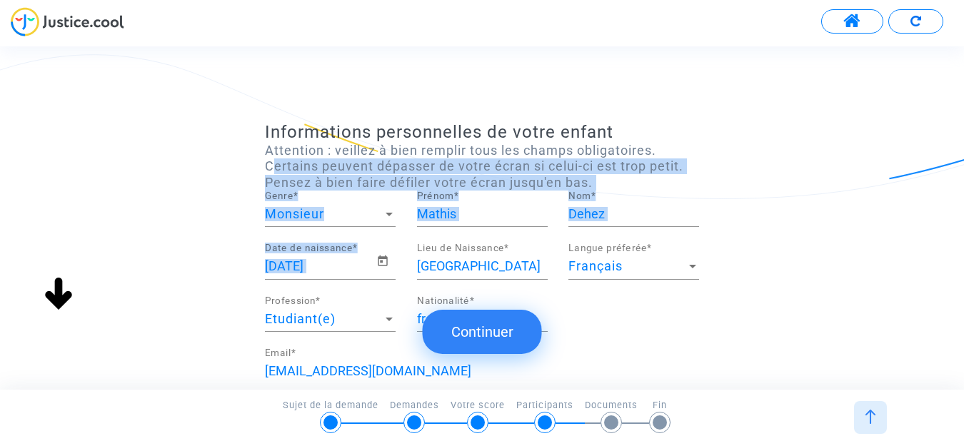
drag, startPoint x: 776, startPoint y: 293, endPoint x: 922, endPoint y: 151, distance: 203.5
click at [922, 151] on div "Informations personnelles de votre enfant Attention : veillez à bien remplir to…" at bounding box center [482, 383] width 964 height 523
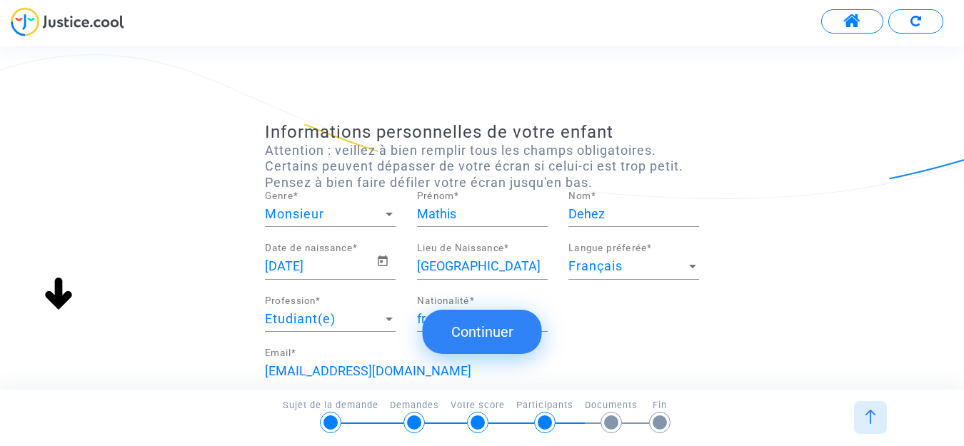
click at [922, 151] on div "Informations personnelles de votre enfant Attention : veillez à bien remplir to…" at bounding box center [482, 383] width 964 height 523
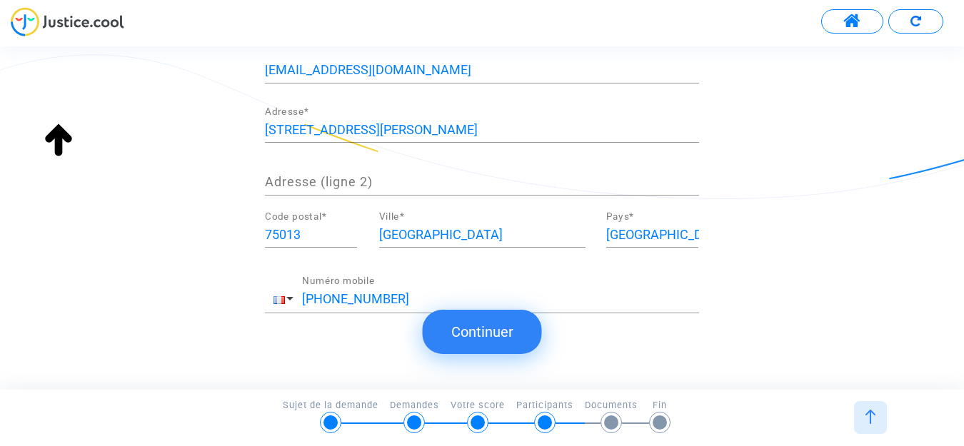
scroll to position [338, 0]
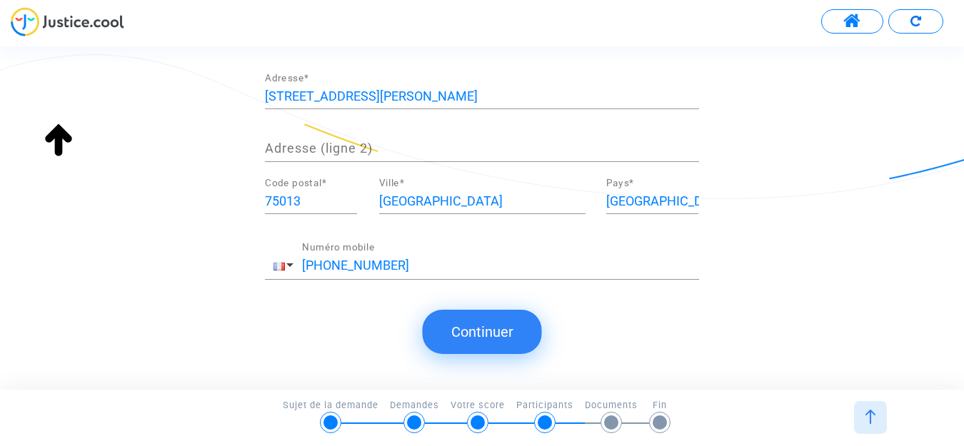
click at [451, 330] on button "Continuer" at bounding box center [482, 332] width 119 height 44
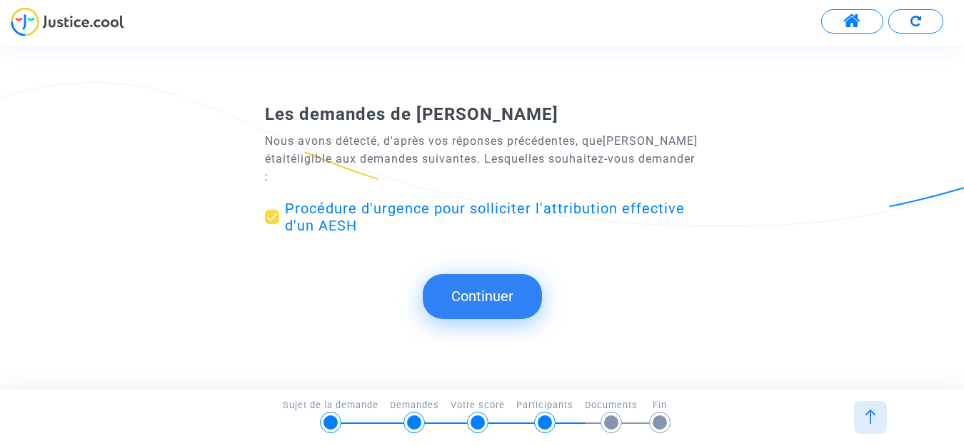
click at [466, 299] on button "Continuer" at bounding box center [482, 296] width 119 height 44
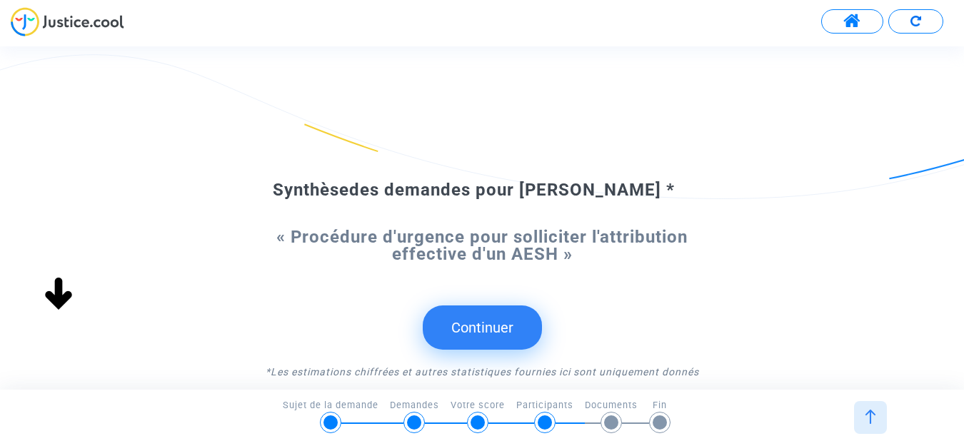
click at [491, 316] on button "Continuer" at bounding box center [482, 328] width 119 height 44
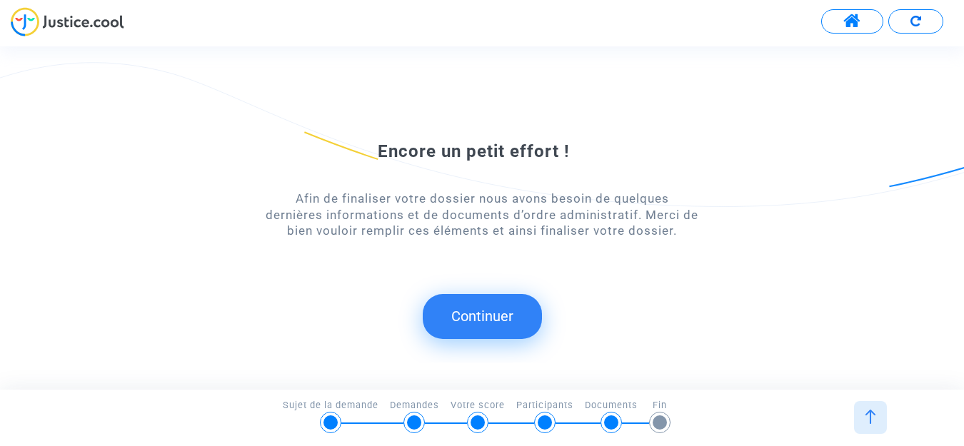
click at [491, 312] on button "Continuer" at bounding box center [482, 316] width 119 height 44
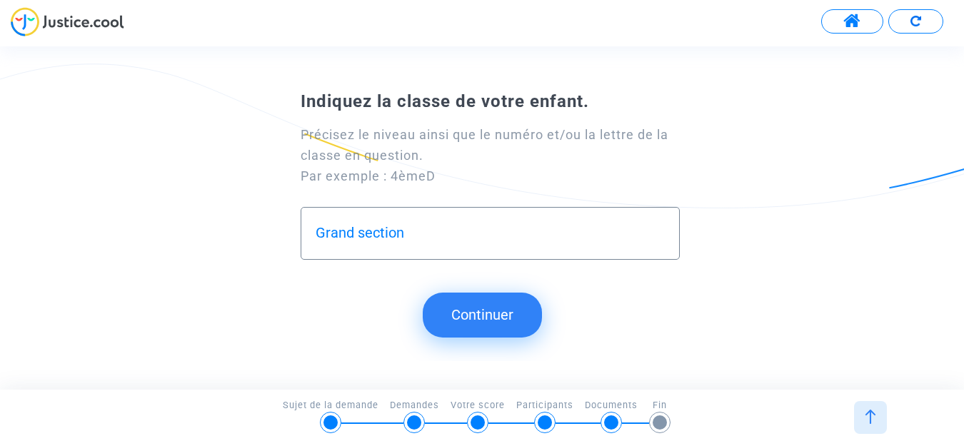
click at [354, 234] on input "Grand section" at bounding box center [490, 233] width 349 height 16
type input "Grande section"
click at [468, 298] on button "Continuer" at bounding box center [482, 315] width 119 height 44
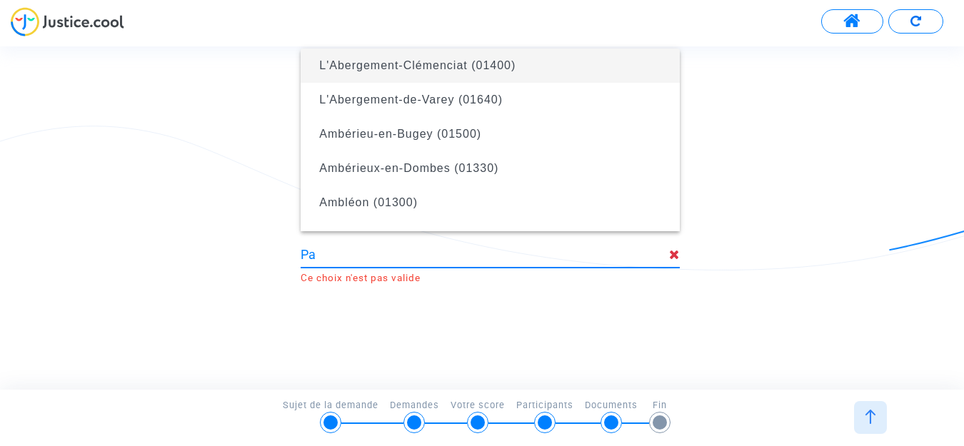
type input "P"
type input "i"
type input "I"
type input "L'Abergement-Clémenciat (01400)"
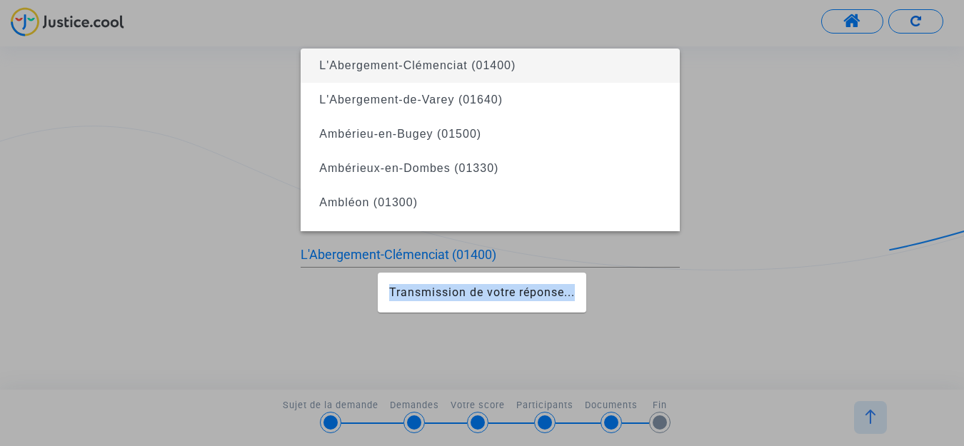
drag, startPoint x: 407, startPoint y: 358, endPoint x: 343, endPoint y: 249, distance: 126.1
click at [49, 82] on app-form "Transmission de votre réponse... Continuer Continuer Ignorer Continuer Continue…" at bounding box center [49, 82] width 0 height 0
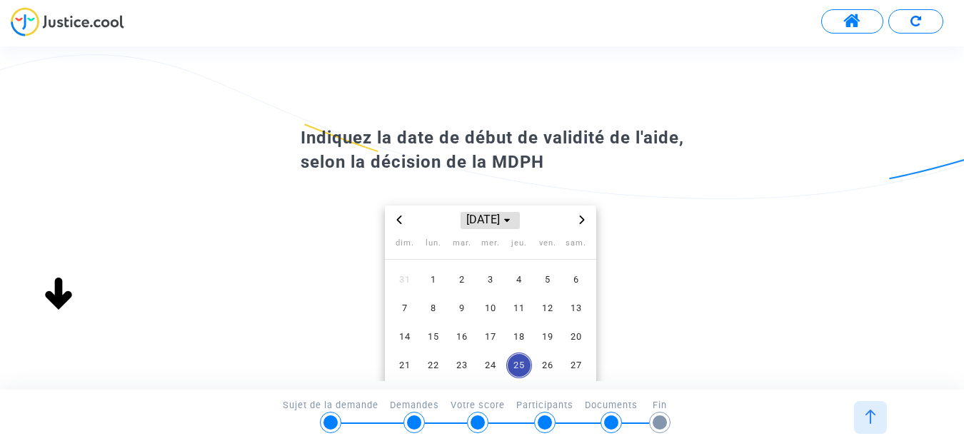
click at [469, 222] on span "sept. 2025" at bounding box center [490, 220] width 59 height 17
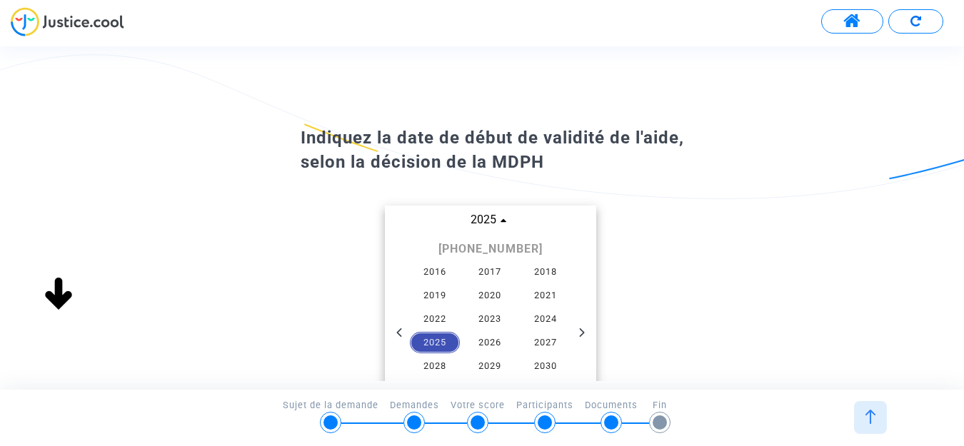
click at [441, 341] on span "2025" at bounding box center [435, 342] width 50 height 21
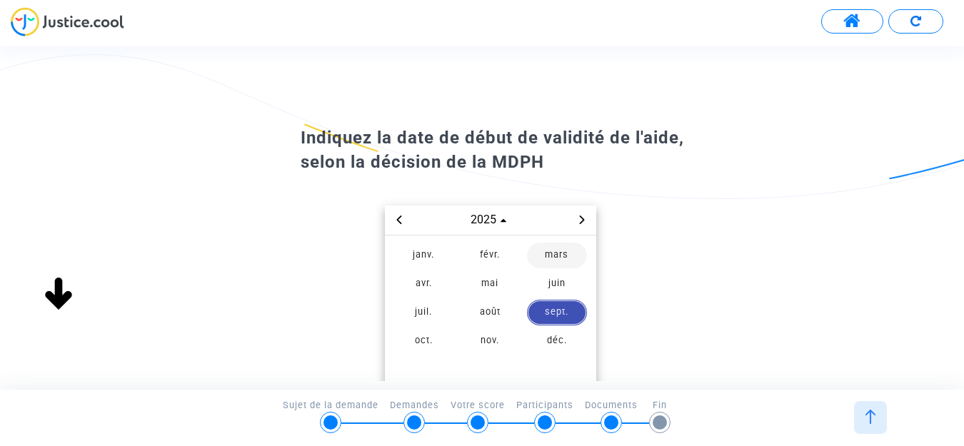
click at [561, 258] on span "mars" at bounding box center [557, 256] width 60 height 26
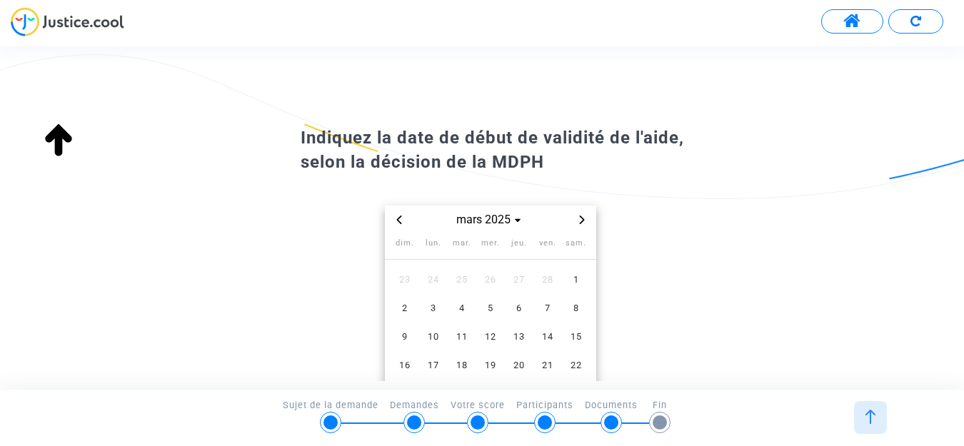
scroll to position [132, 0]
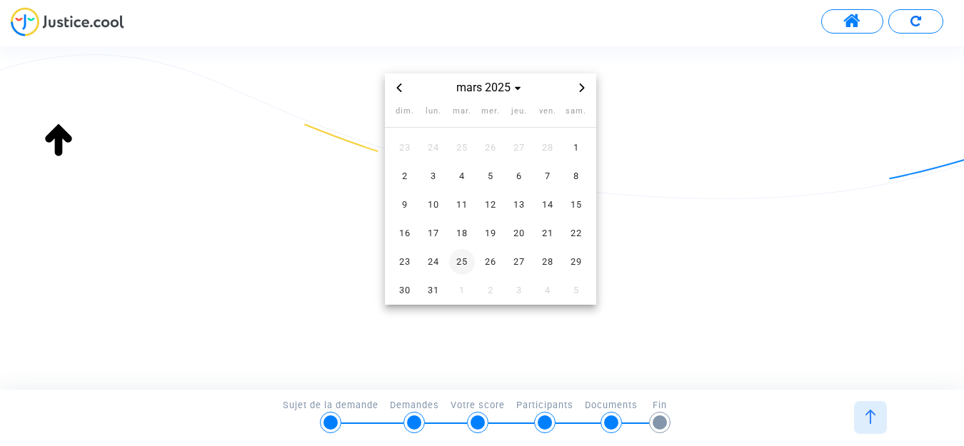
click at [461, 262] on span "25" at bounding box center [462, 262] width 26 height 26
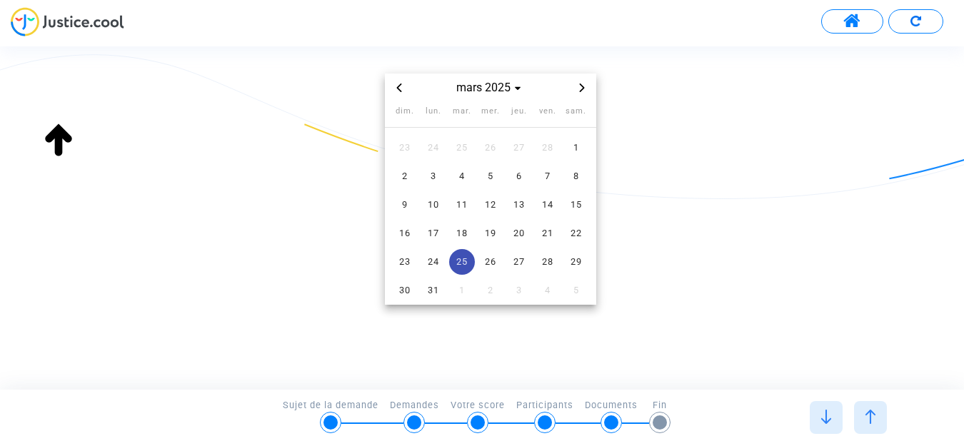
type input "L'Abergement-Clémenciat (01400)"
click at [460, 263] on span "25" at bounding box center [462, 262] width 26 height 26
click at [459, 263] on span "25" at bounding box center [462, 262] width 26 height 26
click at [461, 259] on span "25" at bounding box center [462, 262] width 26 height 26
click at [821, 415] on img at bounding box center [826, 417] width 14 height 14
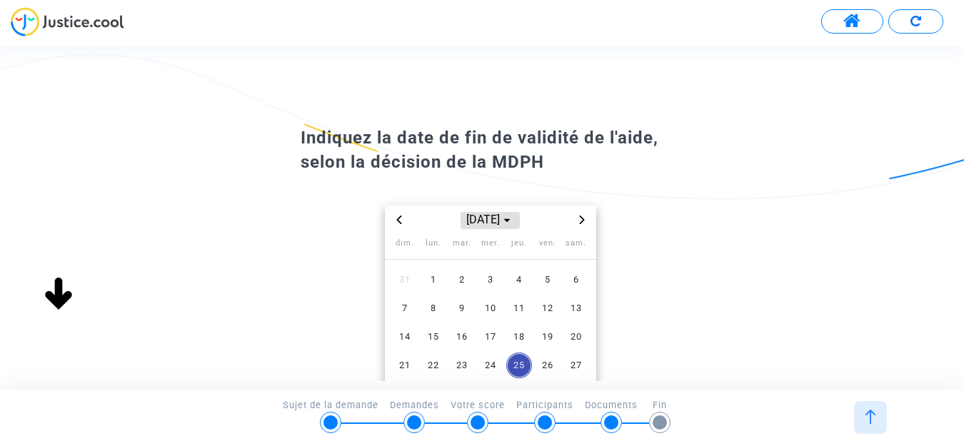
click at [513, 223] on span "Choose month and year" at bounding box center [506, 220] width 11 height 11
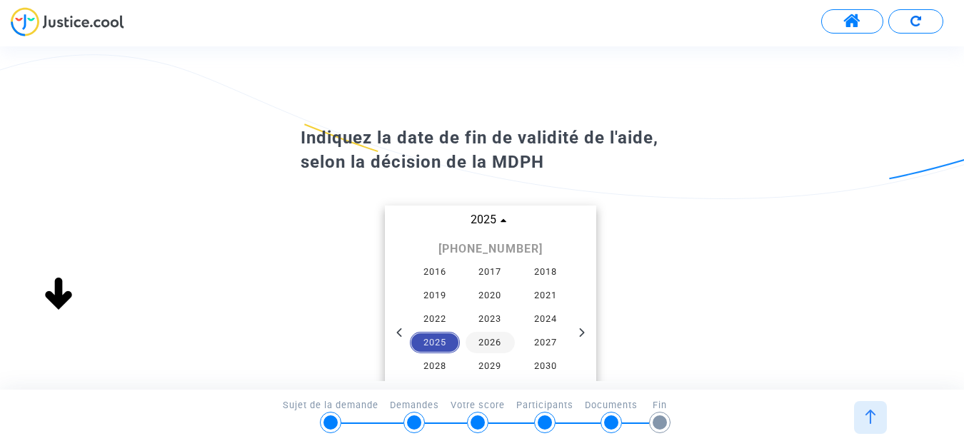
click at [490, 342] on span "2026" at bounding box center [491, 342] width 50 height 21
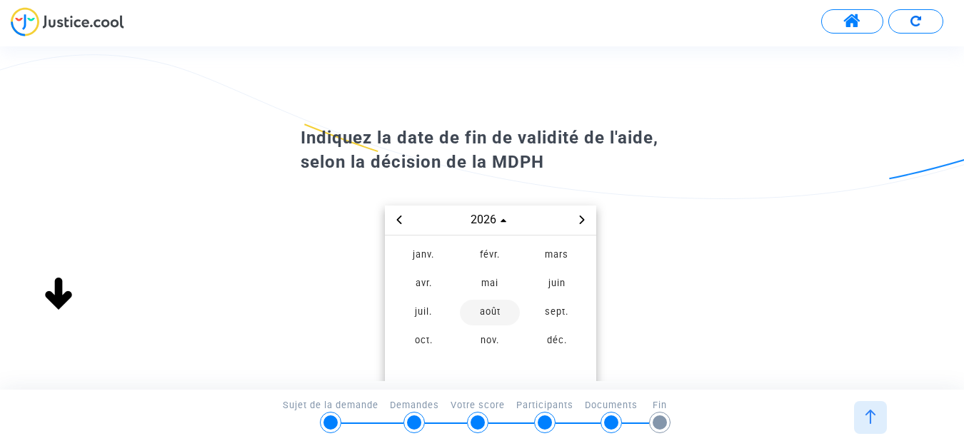
click at [490, 311] on span "août" at bounding box center [490, 313] width 60 height 26
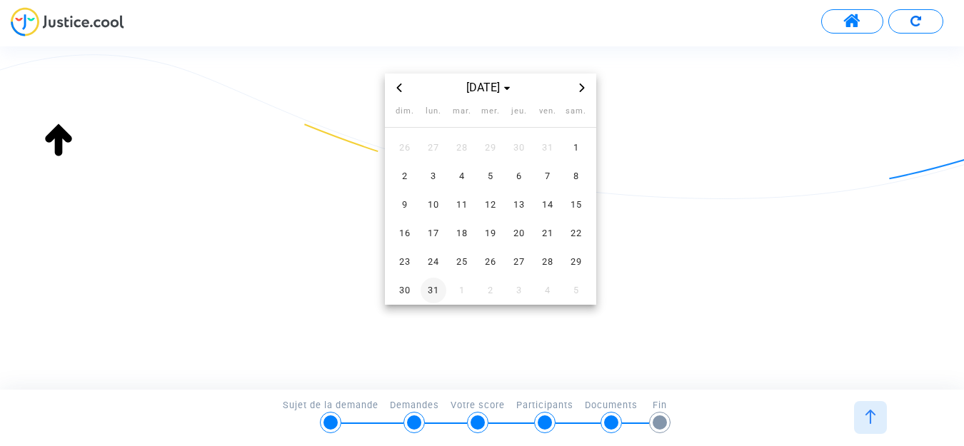
click at [433, 290] on span "31" at bounding box center [434, 291] width 26 height 26
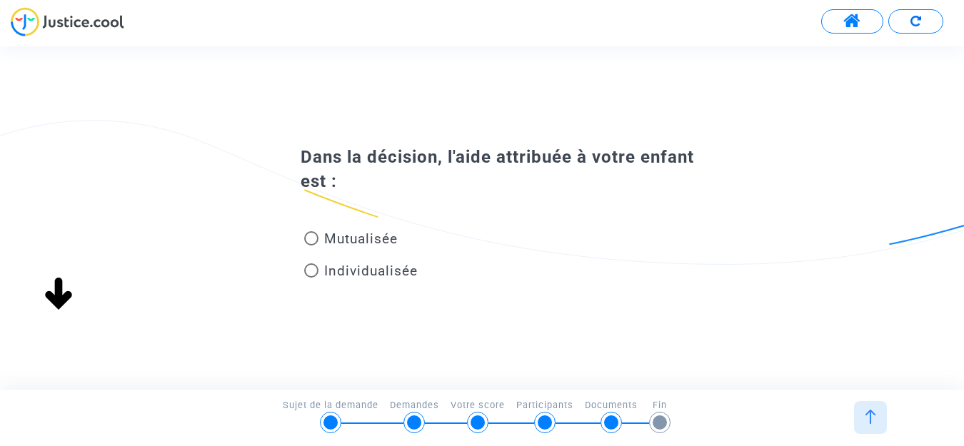
scroll to position [0, 0]
click at [312, 272] on span at bounding box center [311, 271] width 14 height 14
click at [311, 278] on input "Individualisée" at bounding box center [311, 278] width 1 height 1
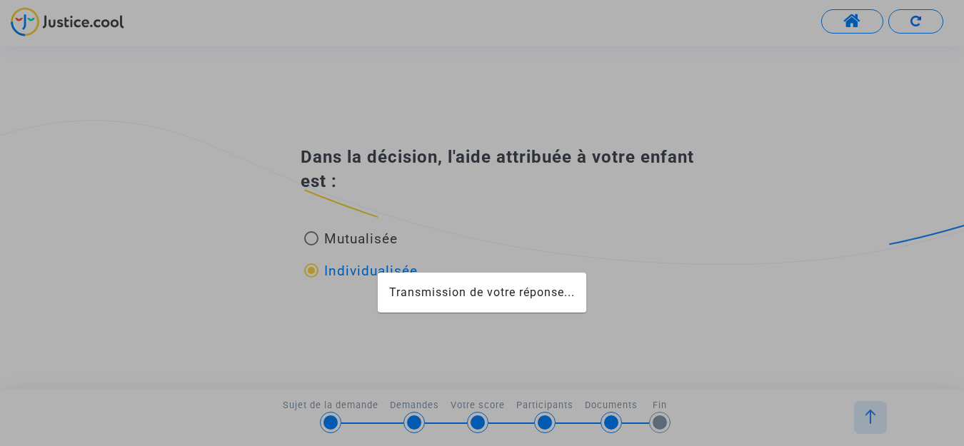
radio input "true"
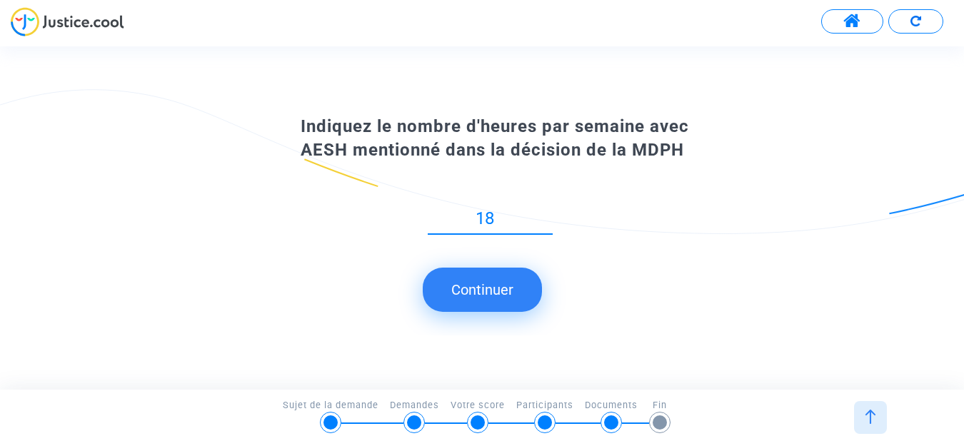
type input "18"
click at [495, 275] on button "Continuer" at bounding box center [482, 290] width 119 height 44
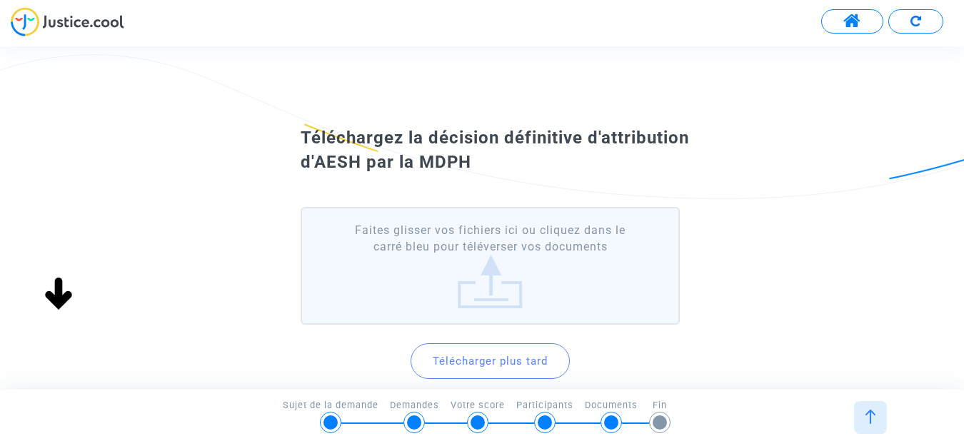
click at [496, 300] on label "Faites glisser vos fichiers ici ou cliquez dans le carré bleu pour téléverser v…" at bounding box center [490, 266] width 379 height 118
click at [0, 0] on input "Faites glisser vos fichiers ici ou cliquez dans le carré bleu pour téléverser v…" at bounding box center [0, 0] width 0 height 0
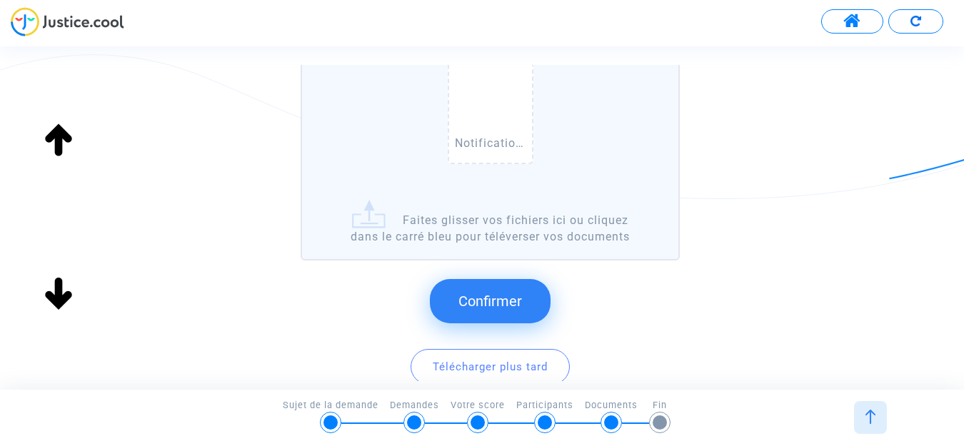
scroll to position [217, 0]
click at [480, 284] on button "Confirmer" at bounding box center [490, 300] width 121 height 44
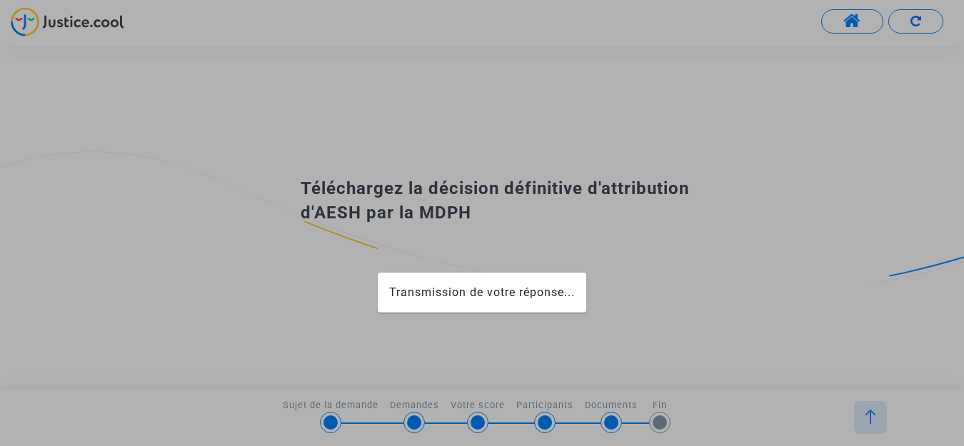
scroll to position [0, 0]
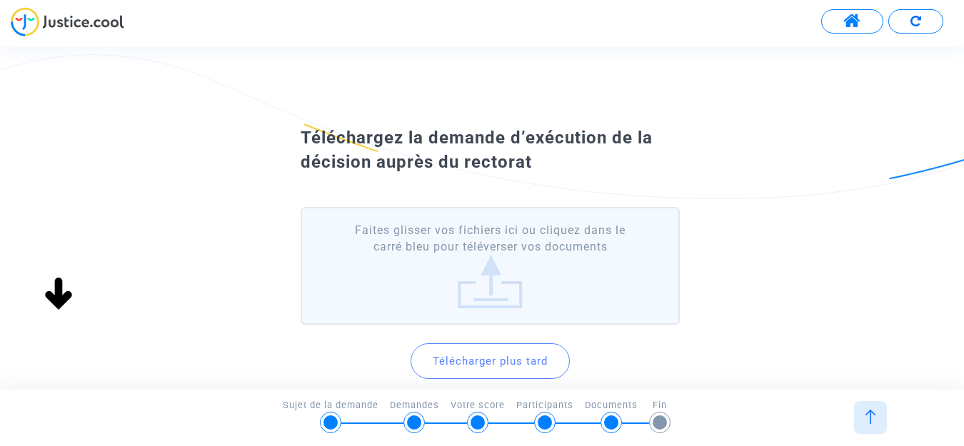
click at [475, 358] on button "Télécharger plus tard" at bounding box center [490, 361] width 159 height 36
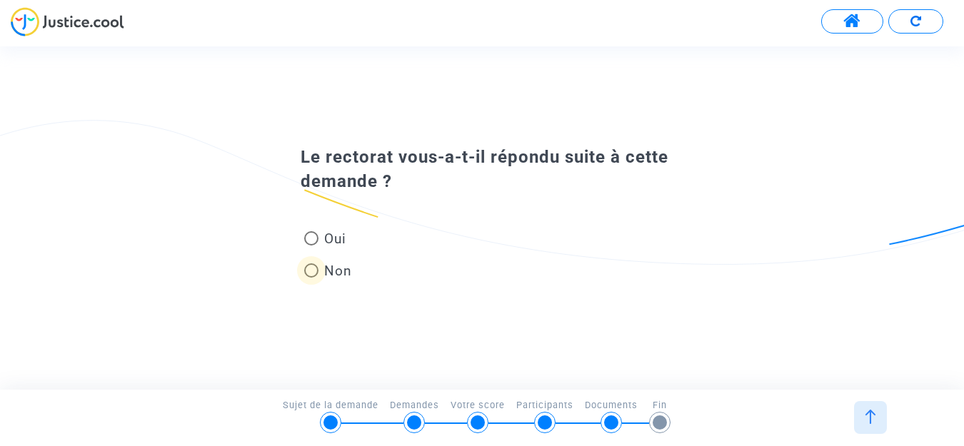
click at [311, 271] on span at bounding box center [311, 271] width 14 height 14
click at [311, 278] on input "Non" at bounding box center [311, 278] width 1 height 1
radio input "true"
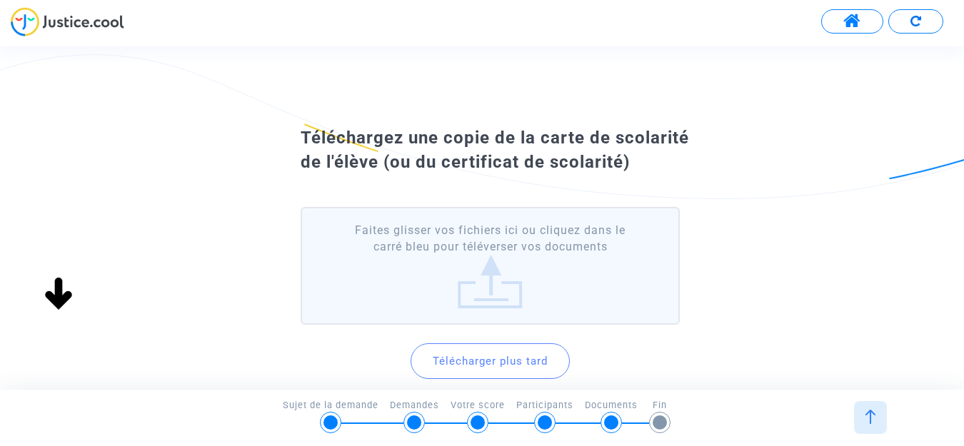
click at [501, 290] on label "Faites glisser vos fichiers ici ou cliquez dans le carré bleu pour téléverser v…" at bounding box center [490, 266] width 379 height 118
click at [0, 0] on input "Faites glisser vos fichiers ici ou cliquez dans le carré bleu pour téléverser v…" at bounding box center [0, 0] width 0 height 0
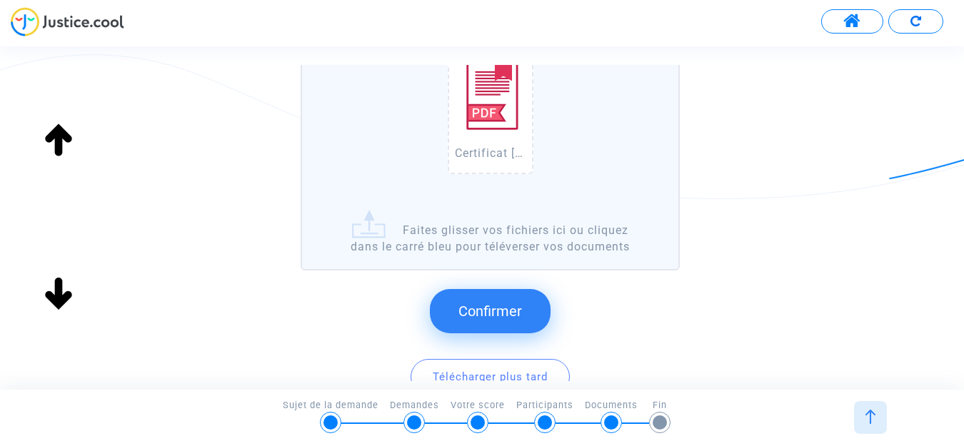
scroll to position [209, 0]
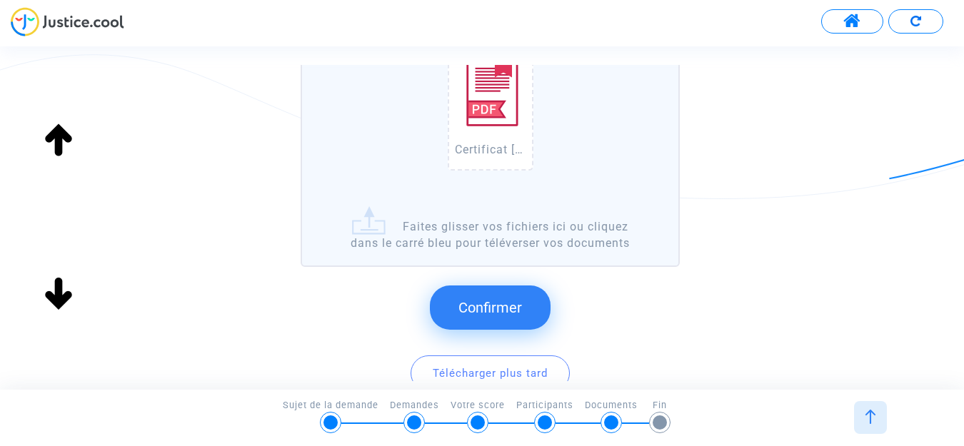
click at [471, 309] on span "Confirmer" at bounding box center [490, 307] width 64 height 17
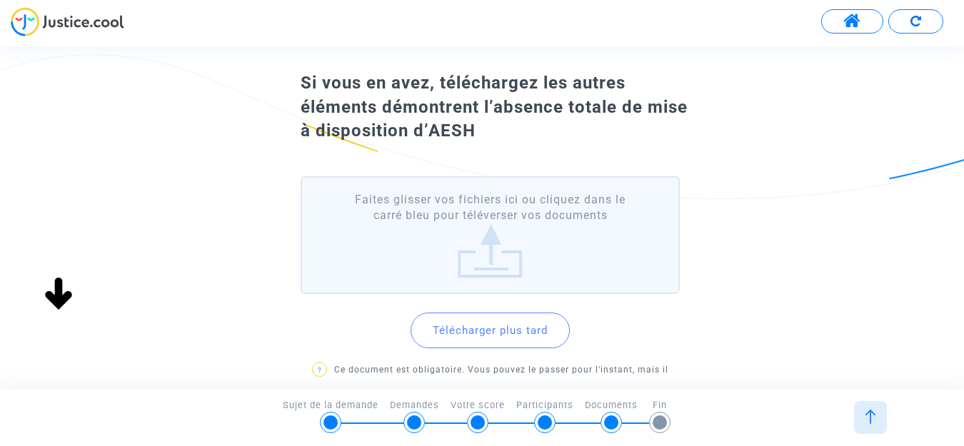
scroll to position [64, 0]
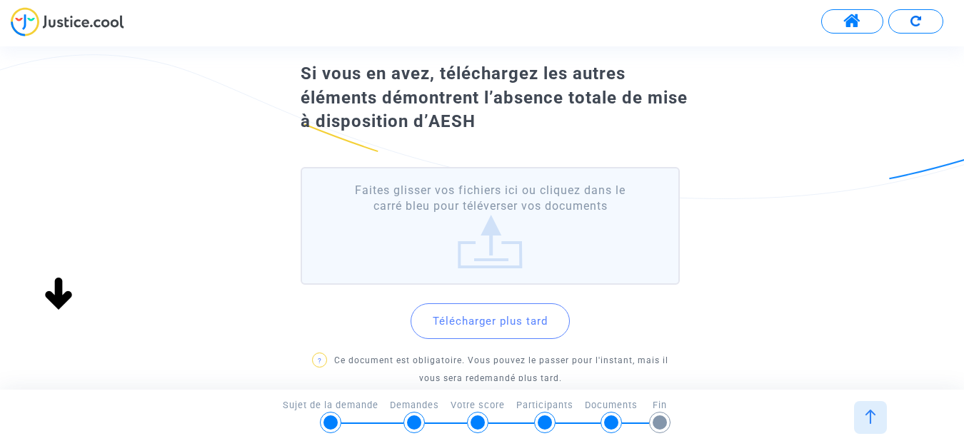
click at [511, 321] on button "Télécharger plus tard" at bounding box center [490, 322] width 159 height 36
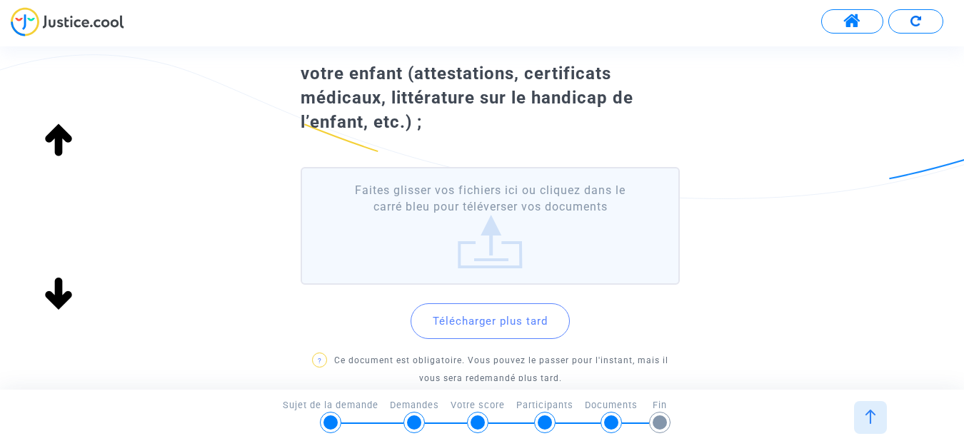
scroll to position [136, 0]
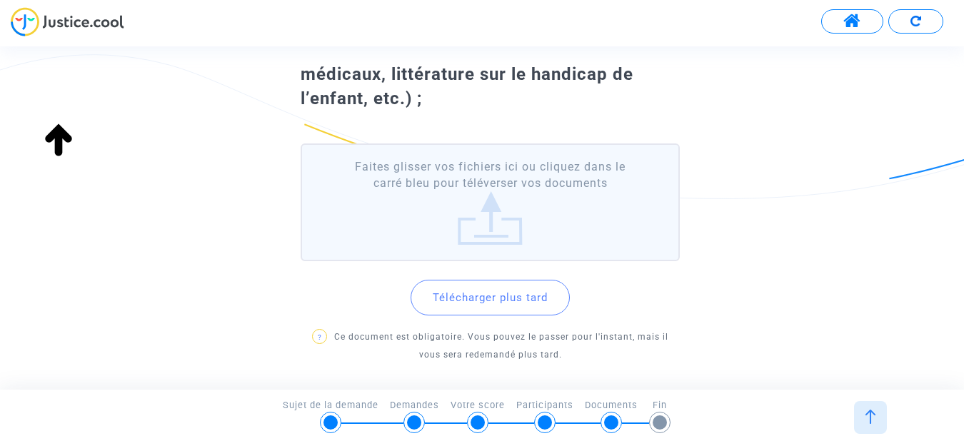
click at [535, 294] on button "Télécharger plus tard" at bounding box center [490, 298] width 159 height 36
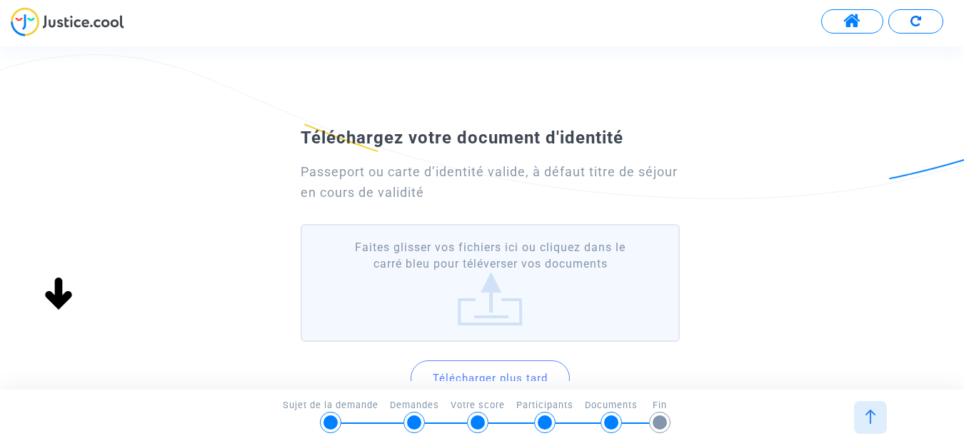
scroll to position [0, 0]
click at [477, 373] on button "Télécharger plus tard" at bounding box center [490, 379] width 159 height 36
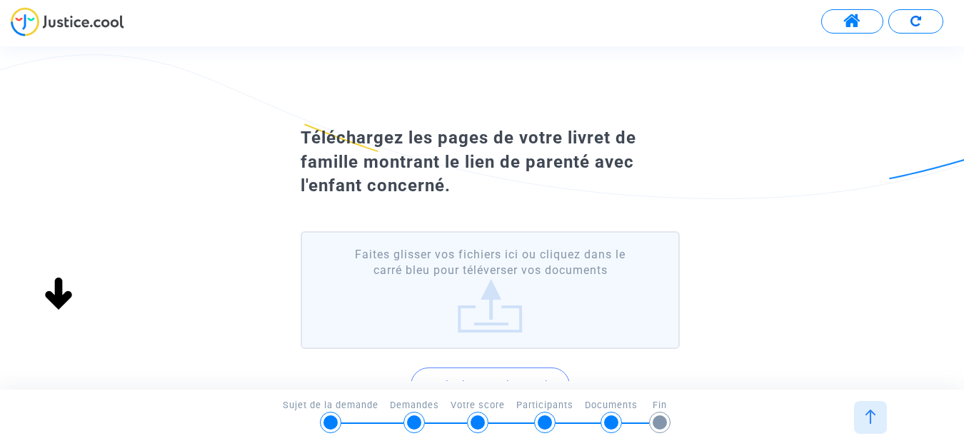
click at [507, 314] on label "Faites glisser vos fichiers ici ou cliquez dans le carré bleu pour téléverser v…" at bounding box center [490, 290] width 379 height 118
click at [0, 0] on input "Faites glisser vos fichiers ici ou cliquez dans le carré bleu pour téléverser v…" at bounding box center [0, 0] width 0 height 0
click at [469, 329] on label "Faites glisser vos fichiers ici ou cliquez dans le carré bleu pour téléverser v…" at bounding box center [490, 290] width 379 height 118
click at [0, 0] on input "Faites glisser vos fichiers ici ou cliquez dans le carré bleu pour téléverser v…" at bounding box center [0, 0] width 0 height 0
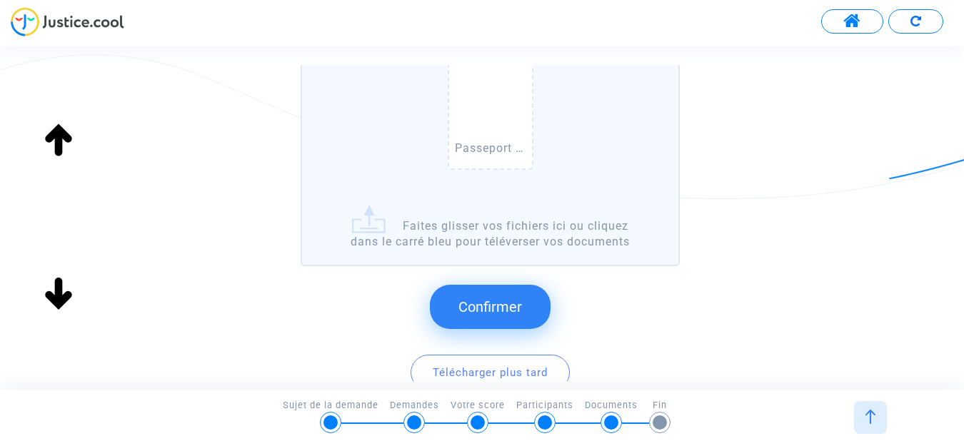
scroll to position [238, 0]
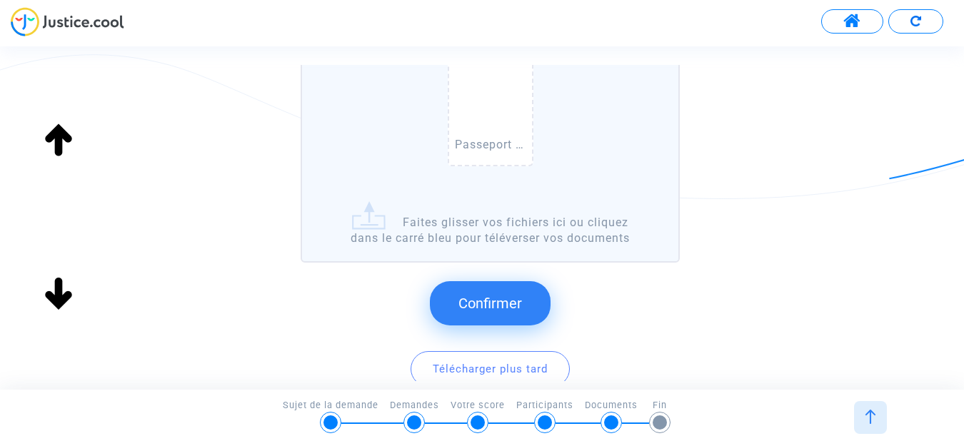
click at [502, 294] on button "Confirmer" at bounding box center [490, 303] width 121 height 44
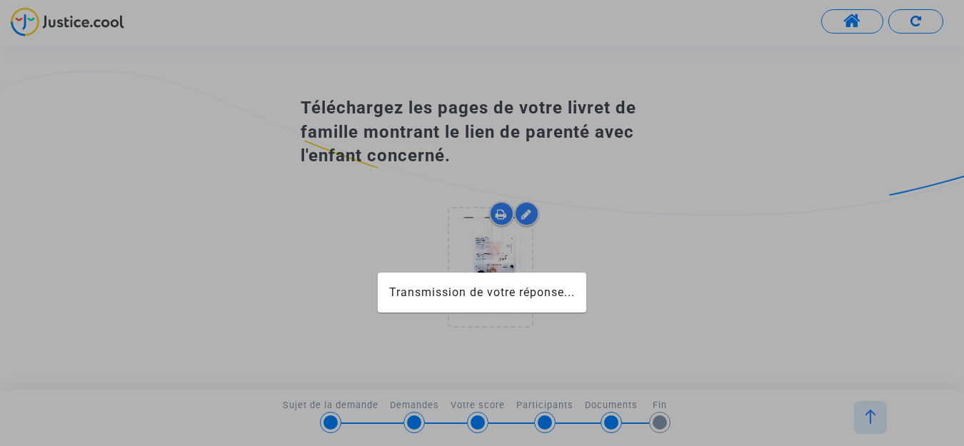
scroll to position [0, 0]
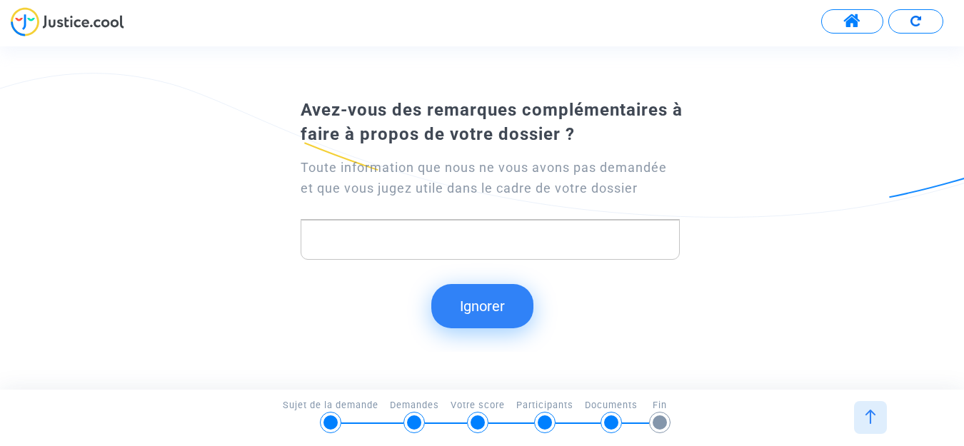
click at [508, 311] on button "Ignorer" at bounding box center [482, 306] width 102 height 44
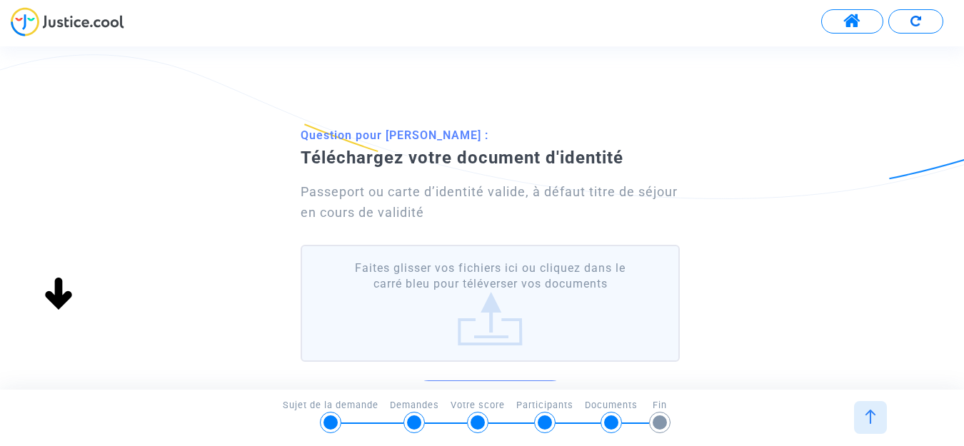
click at [496, 334] on label "Faites glisser vos fichiers ici ou cliquez dans le carré bleu pour téléverser v…" at bounding box center [490, 304] width 379 height 118
click at [0, 0] on input "Faites glisser vos fichiers ici ou cliquez dans le carré bleu pour téléverser v…" at bounding box center [0, 0] width 0 height 0
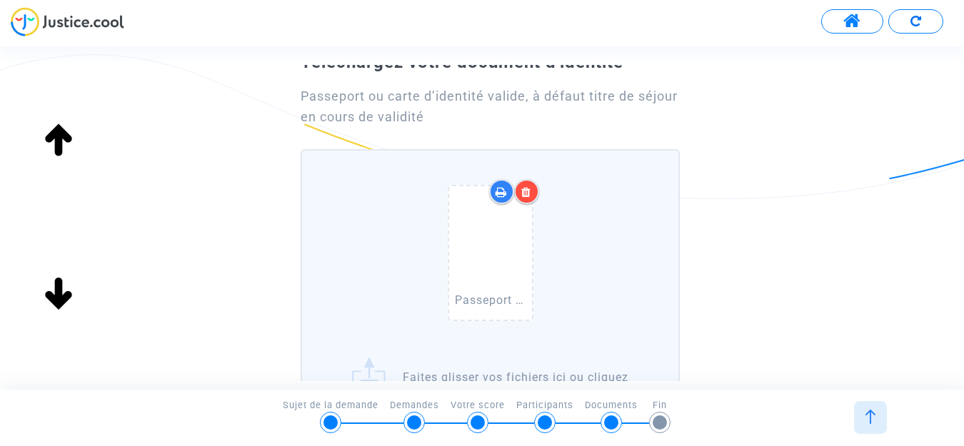
scroll to position [84, 0]
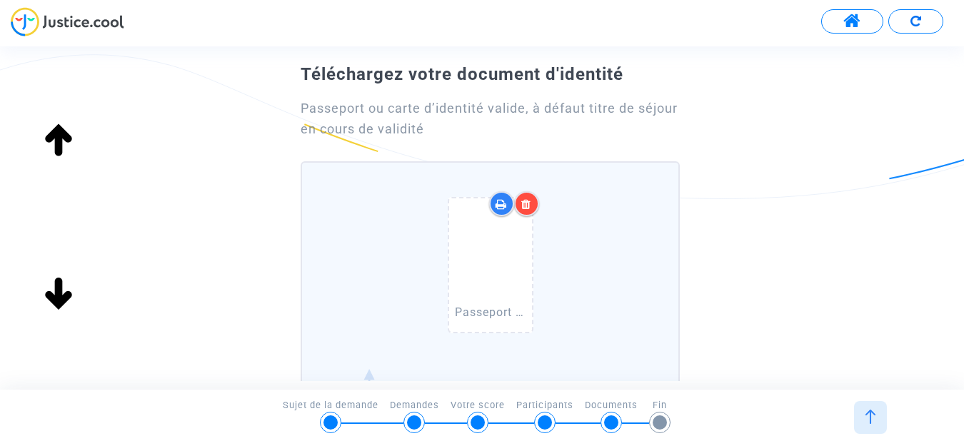
click at [61, 134] on img at bounding box center [59, 141] width 46 height 46
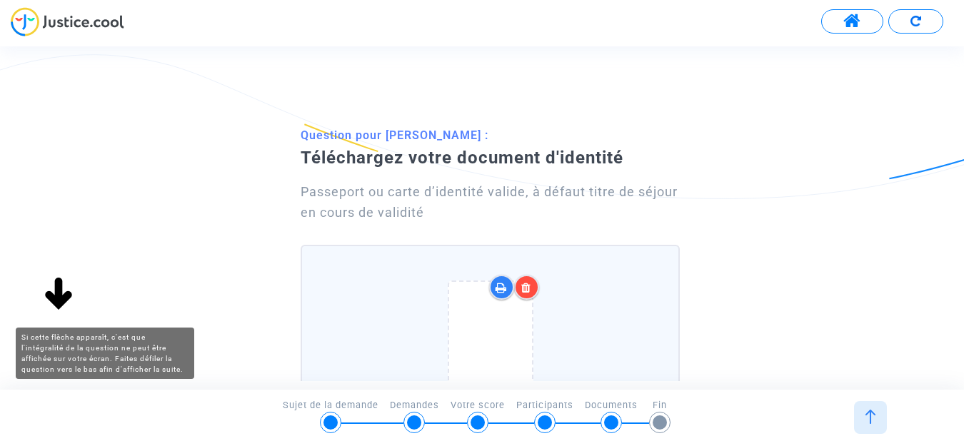
click at [50, 298] on img at bounding box center [59, 295] width 46 height 46
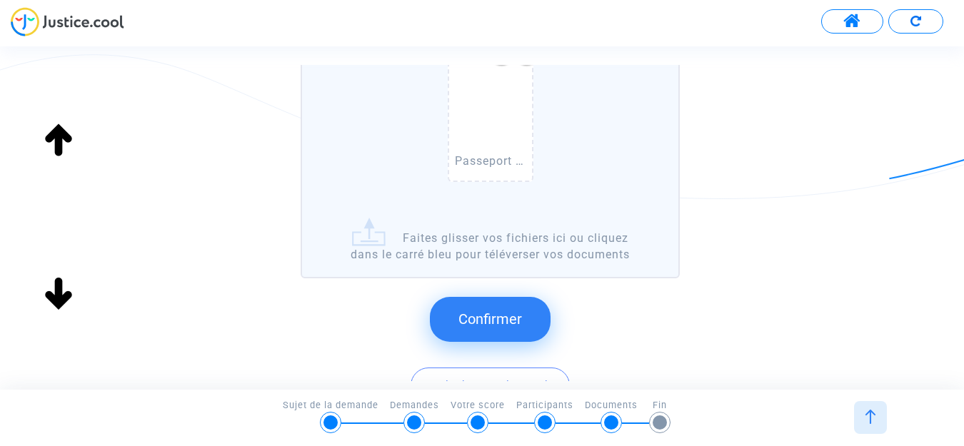
scroll to position [236, 0]
click at [496, 314] on span "Confirmer" at bounding box center [490, 317] width 64 height 17
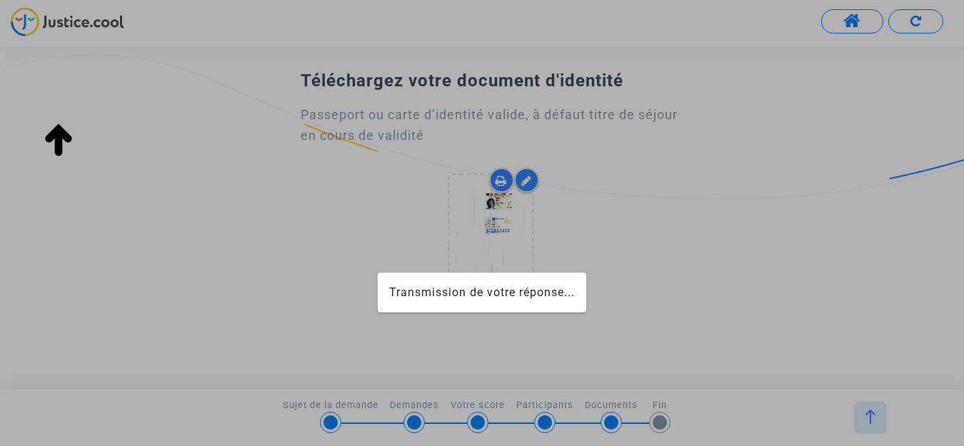
scroll to position [77, 0]
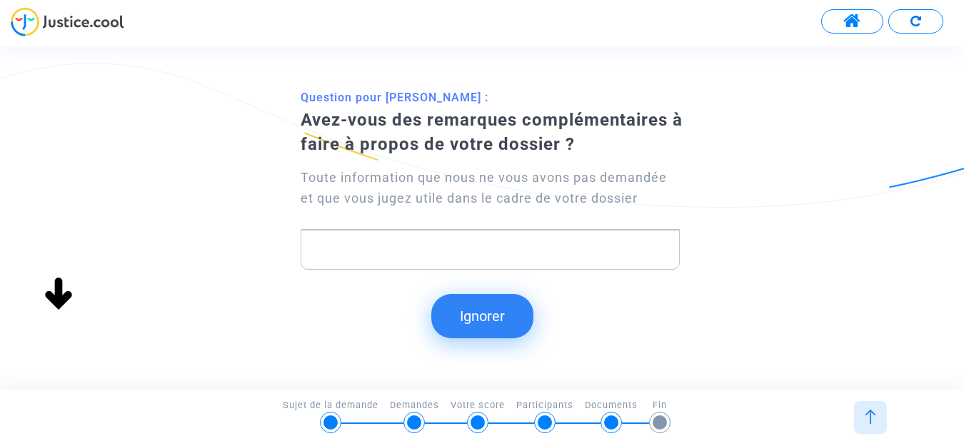
click at [491, 316] on button "Ignorer" at bounding box center [482, 316] width 102 height 44
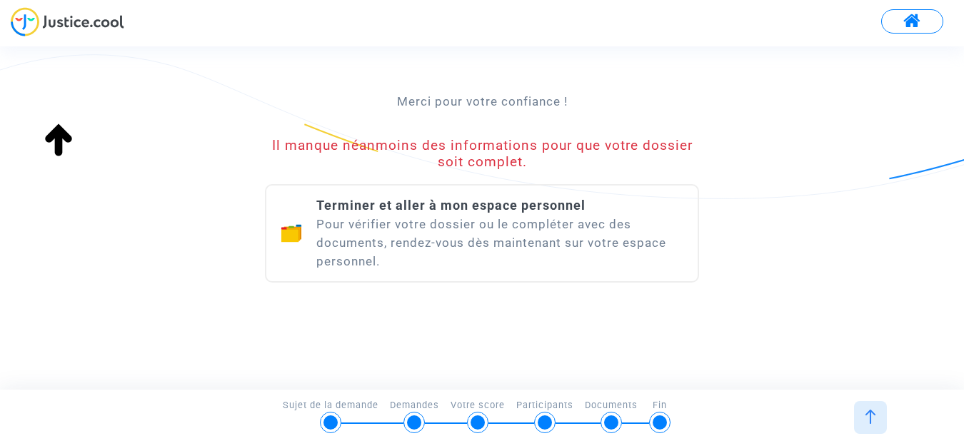
scroll to position [244, 0]
